Goal: Task Accomplishment & Management: Manage account settings

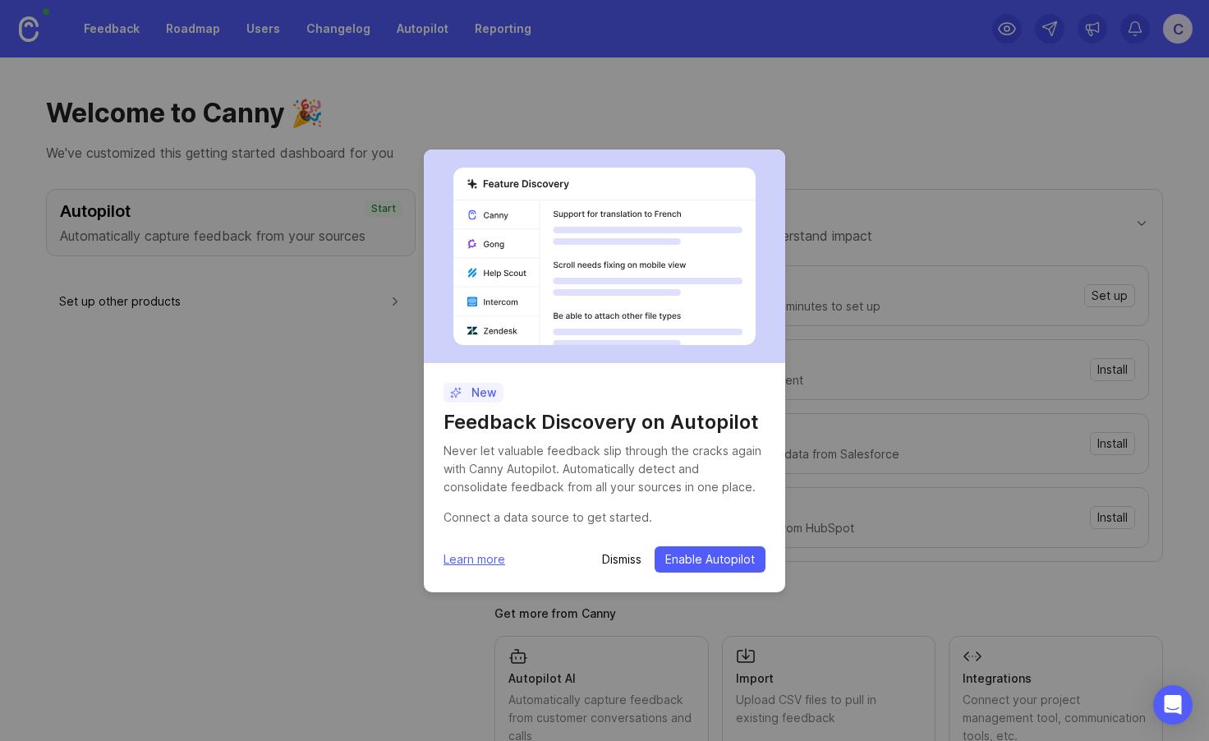
click at [707, 568] on button "Enable Autopilot" at bounding box center [710, 559] width 111 height 26
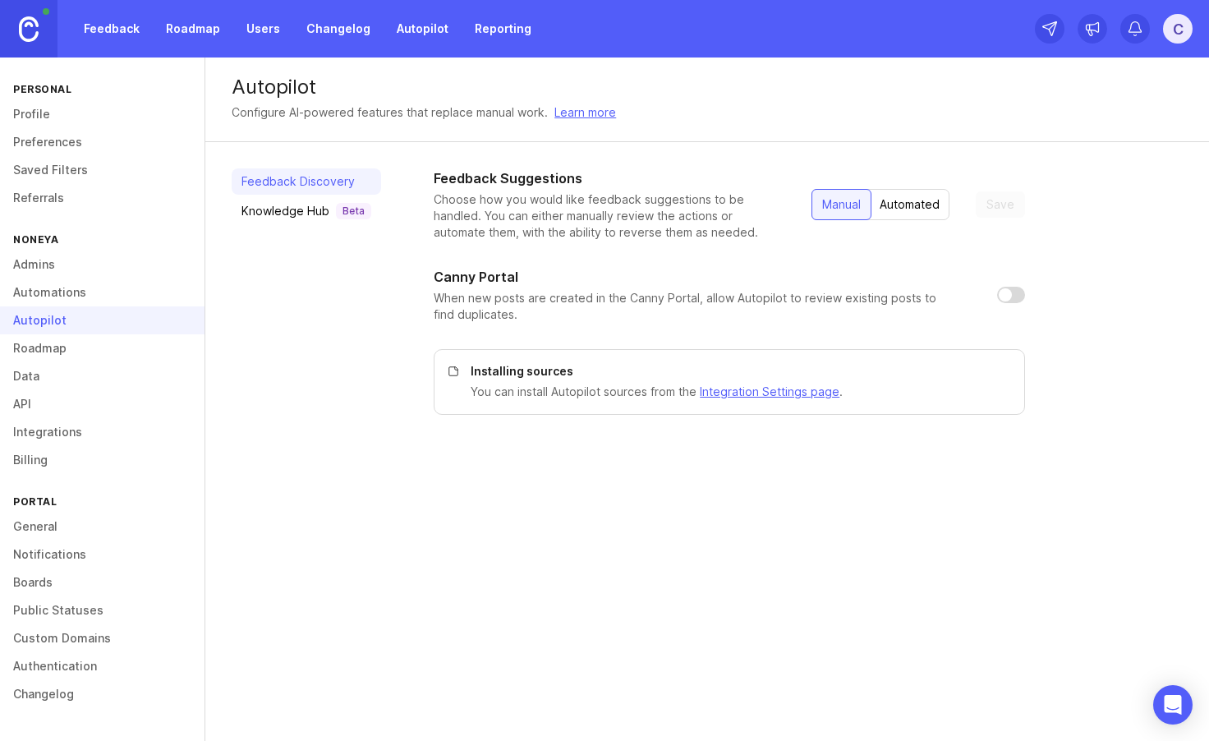
click at [276, 212] on div "Knowledge Hub Beta" at bounding box center [307, 211] width 130 height 16
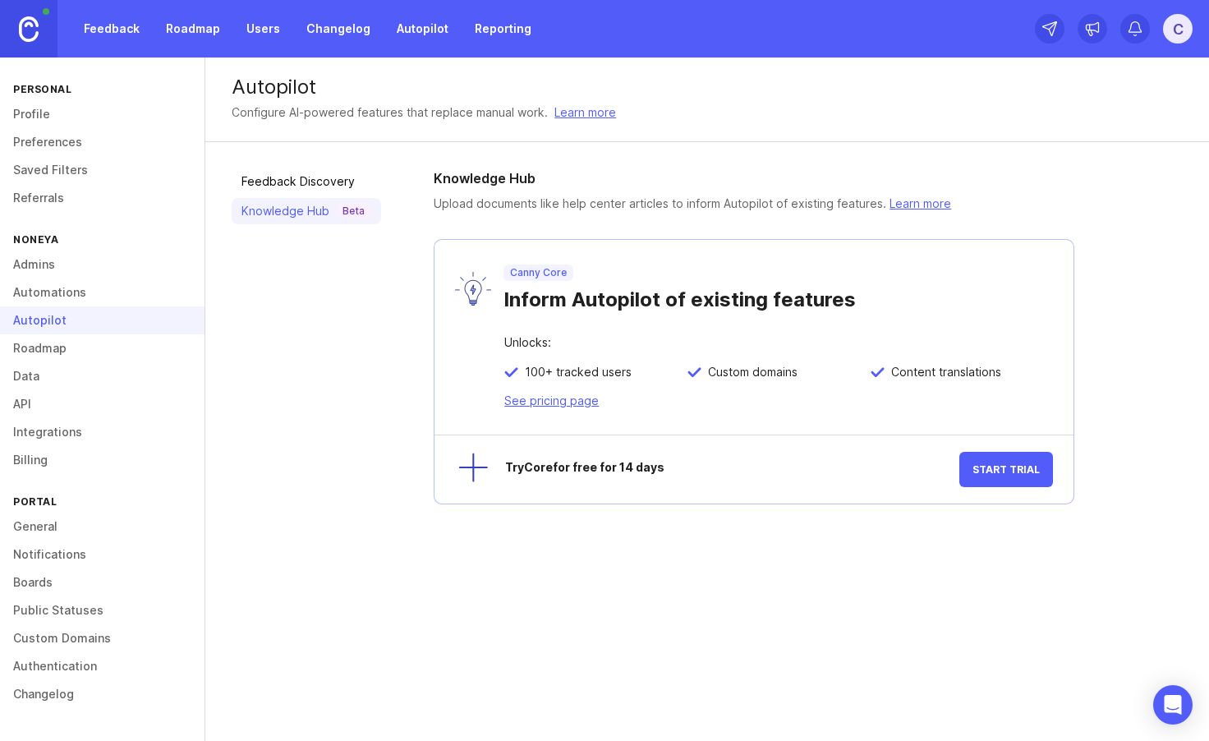
click at [25, 378] on link "Data" at bounding box center [102, 376] width 205 height 28
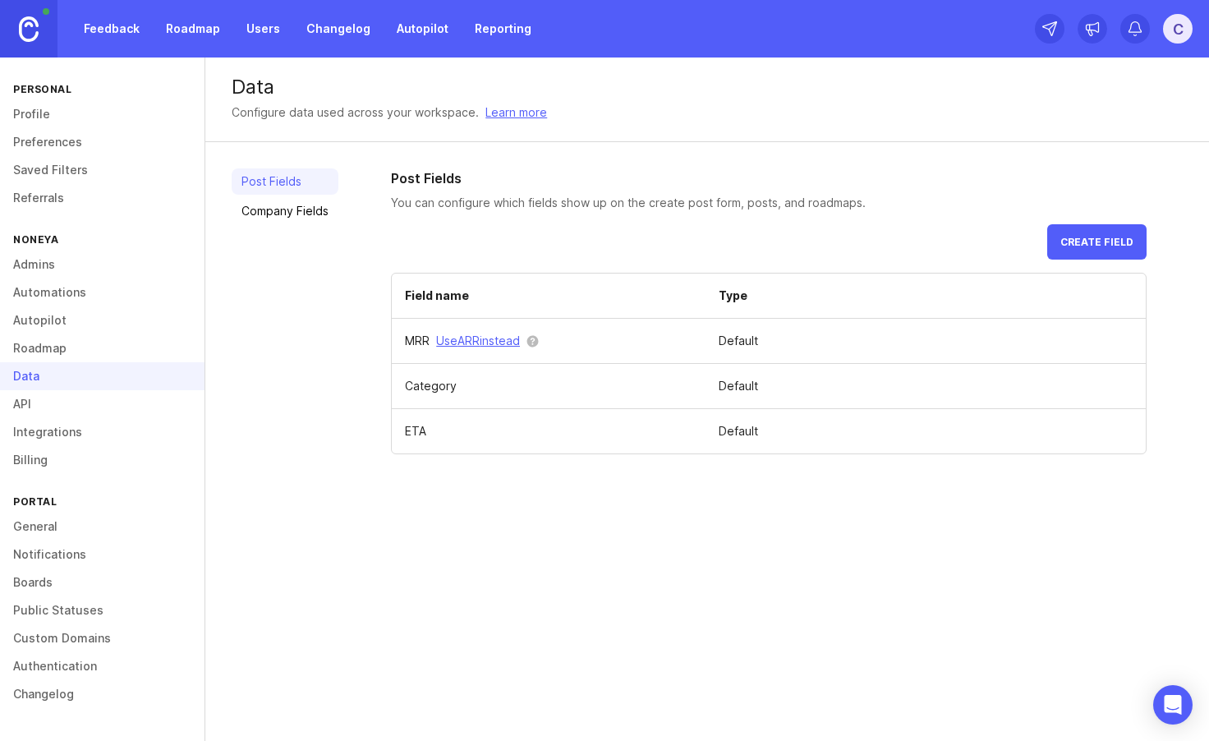
click at [283, 217] on link "Company Fields" at bounding box center [285, 211] width 107 height 26
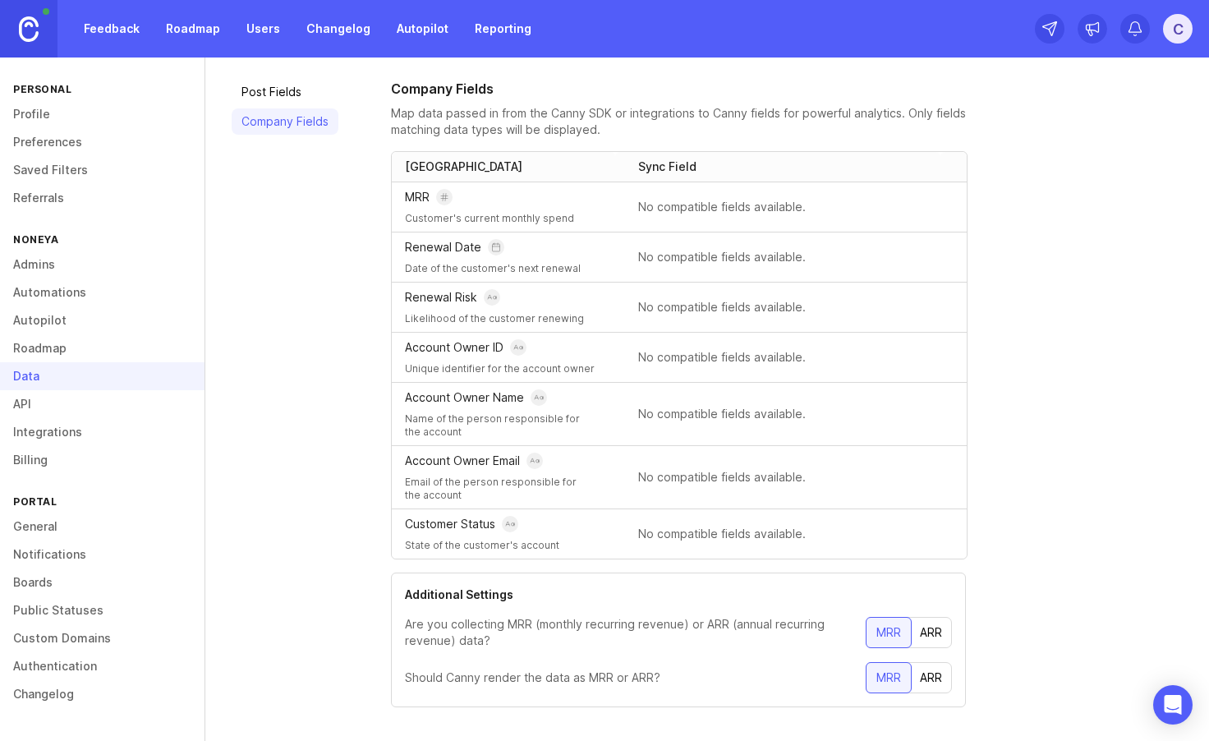
scroll to position [108, 0]
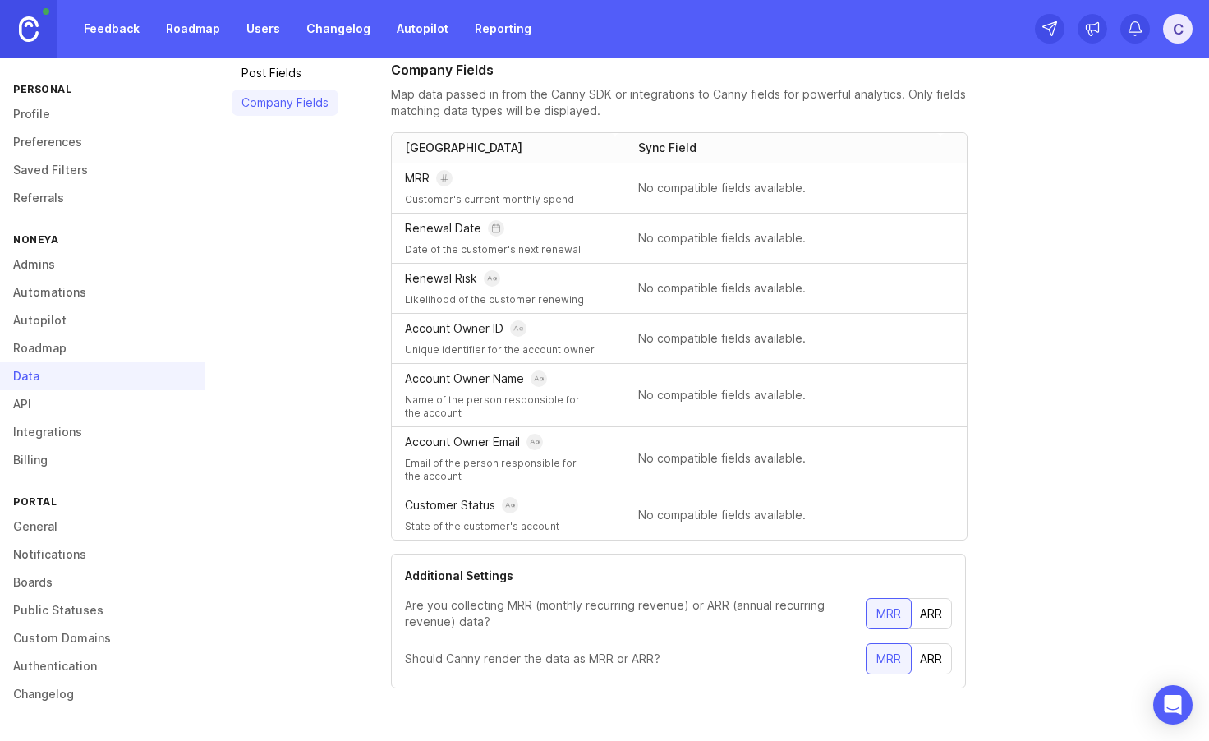
click at [31, 115] on link "Profile" at bounding box center [102, 114] width 205 height 28
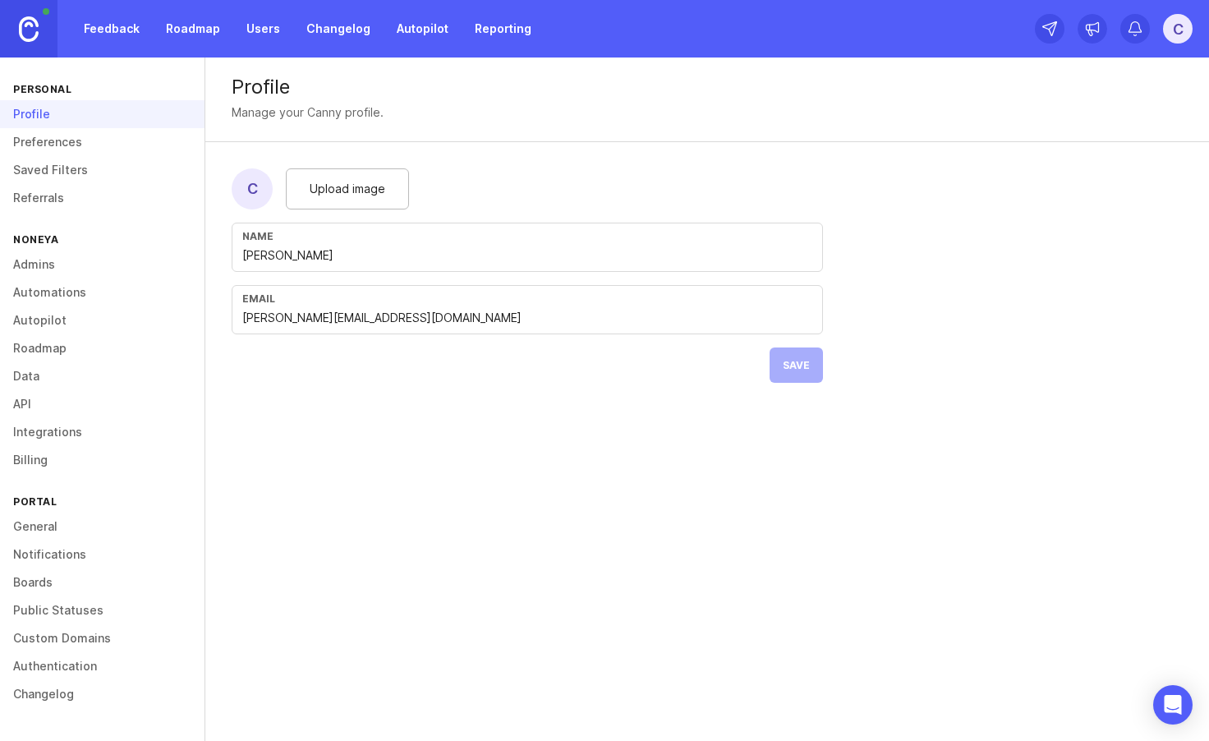
click at [505, 329] on div "Email [PERSON_NAME][EMAIL_ADDRESS][DOMAIN_NAME]" at bounding box center [528, 309] width 592 height 49
click at [257, 35] on link "Users" at bounding box center [263, 29] width 53 height 30
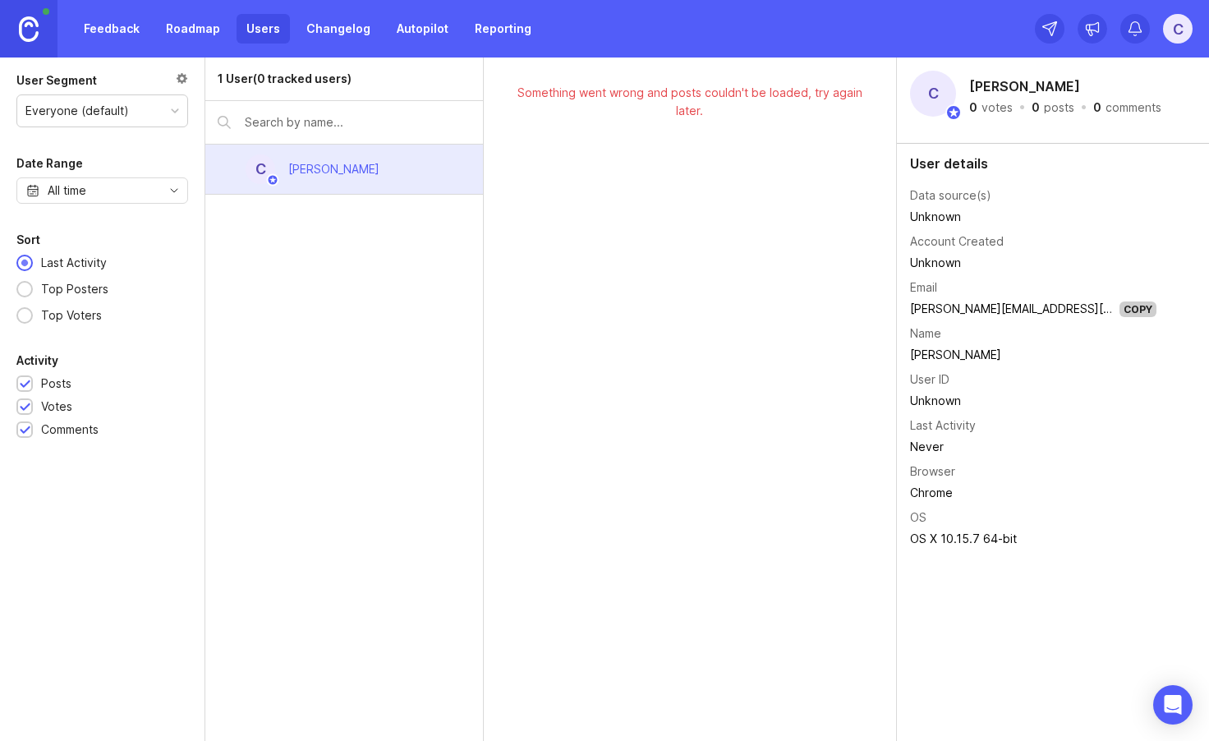
click at [348, 173] on div "[PERSON_NAME]" at bounding box center [333, 169] width 91 height 18
click at [1052, 36] on icon at bounding box center [1050, 29] width 16 height 16
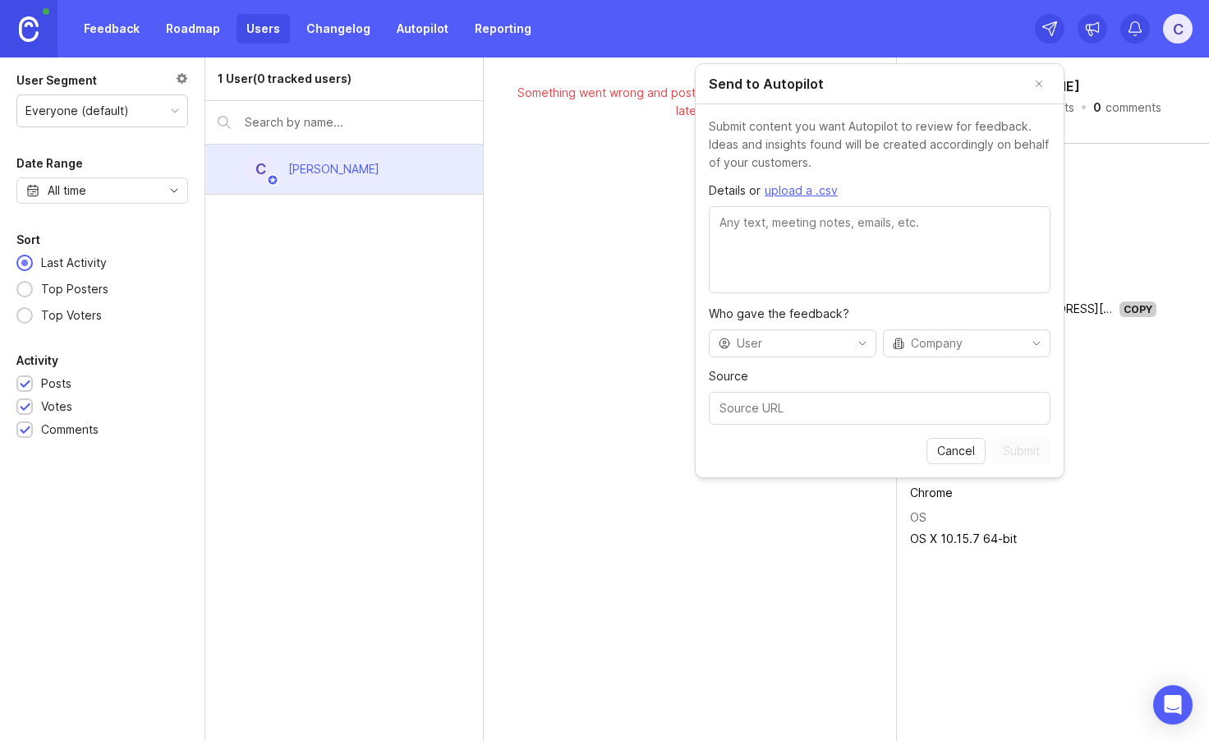
click at [1037, 85] on button "Close" at bounding box center [1039, 83] width 23 height 23
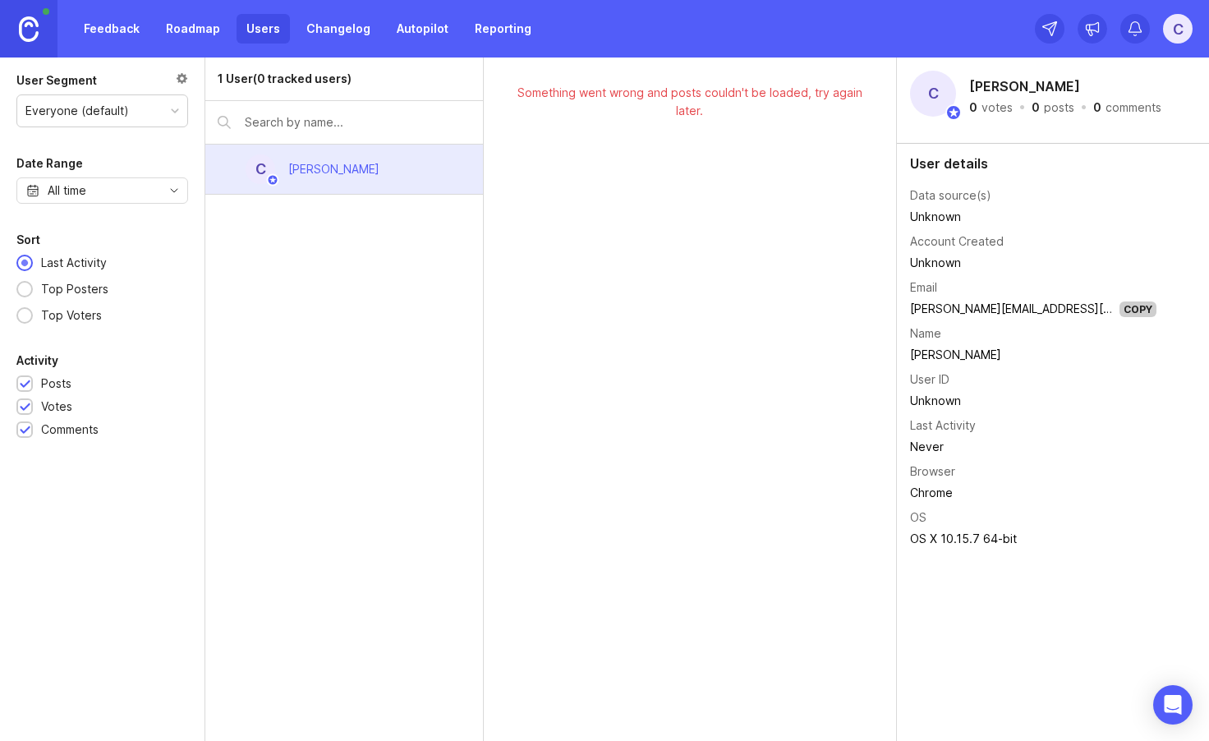
click at [60, 105] on div "Everyone (default)" at bounding box center [77, 111] width 104 height 18
click at [131, 34] on link "Feedback" at bounding box center [112, 29] width 76 height 30
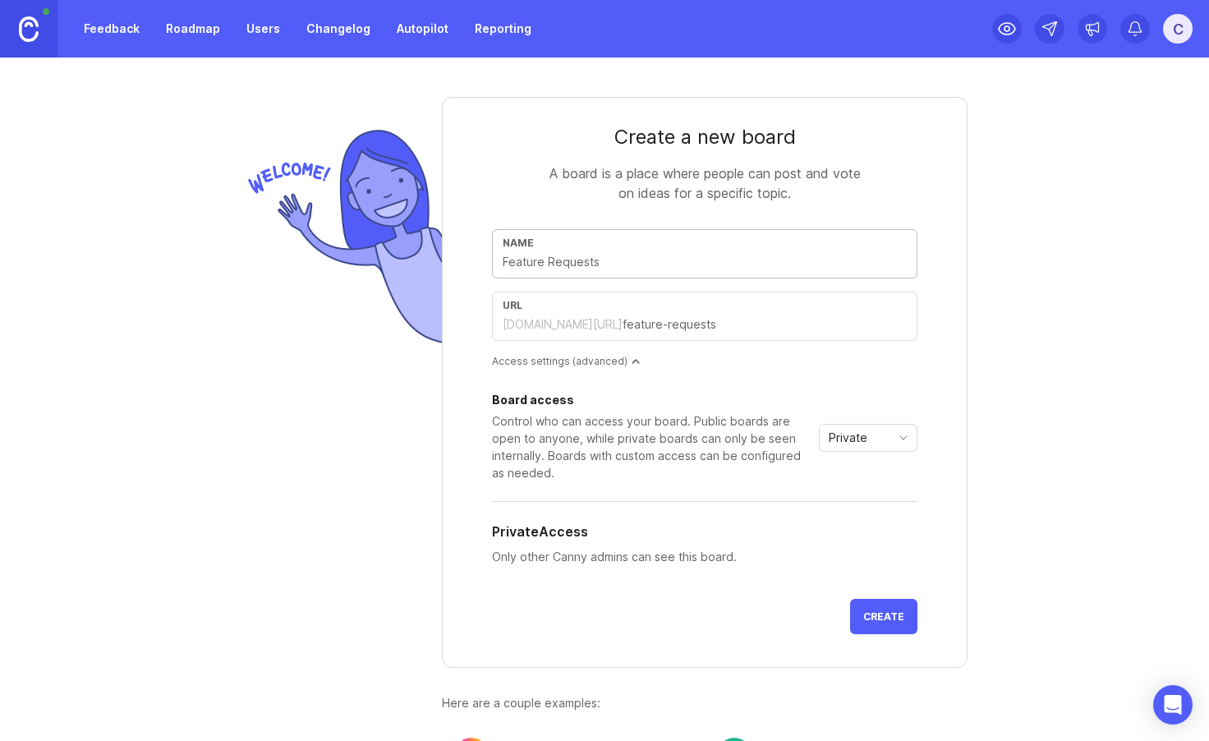
click at [619, 268] on input "text" at bounding box center [705, 262] width 404 height 18
click at [569, 320] on div "[DOMAIN_NAME][URL]" at bounding box center [563, 324] width 120 height 16
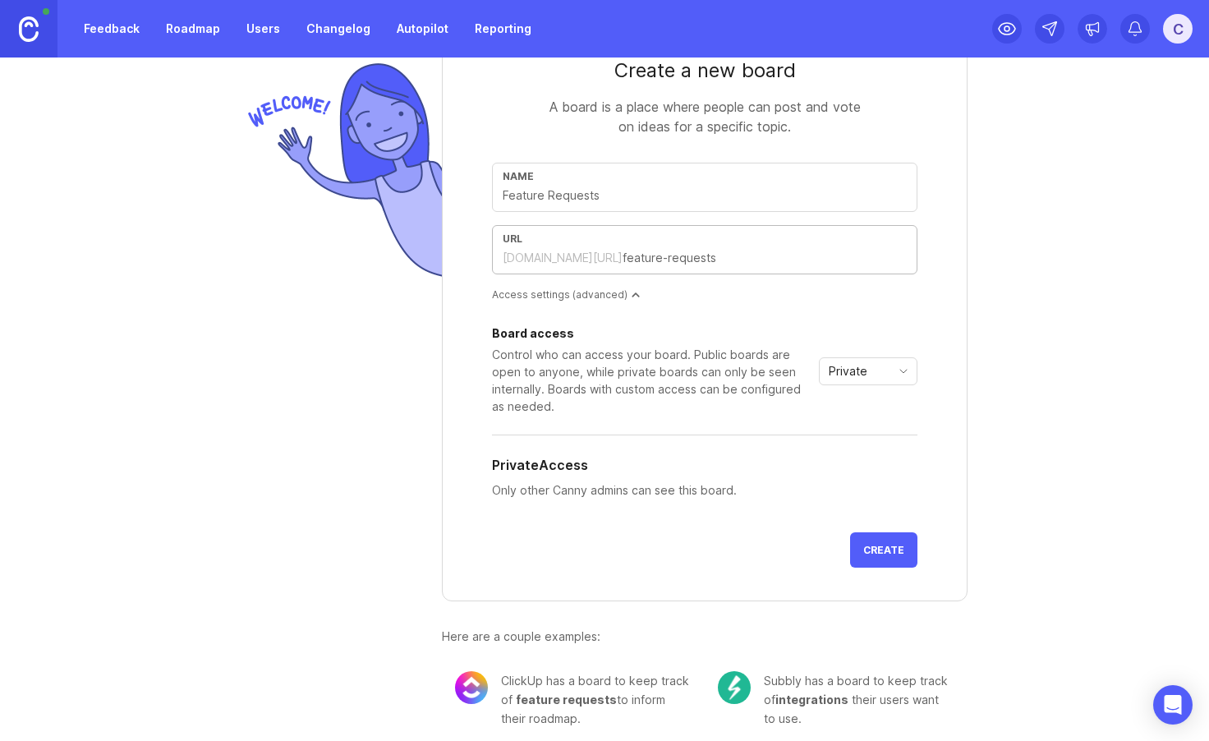
scroll to position [79, 0]
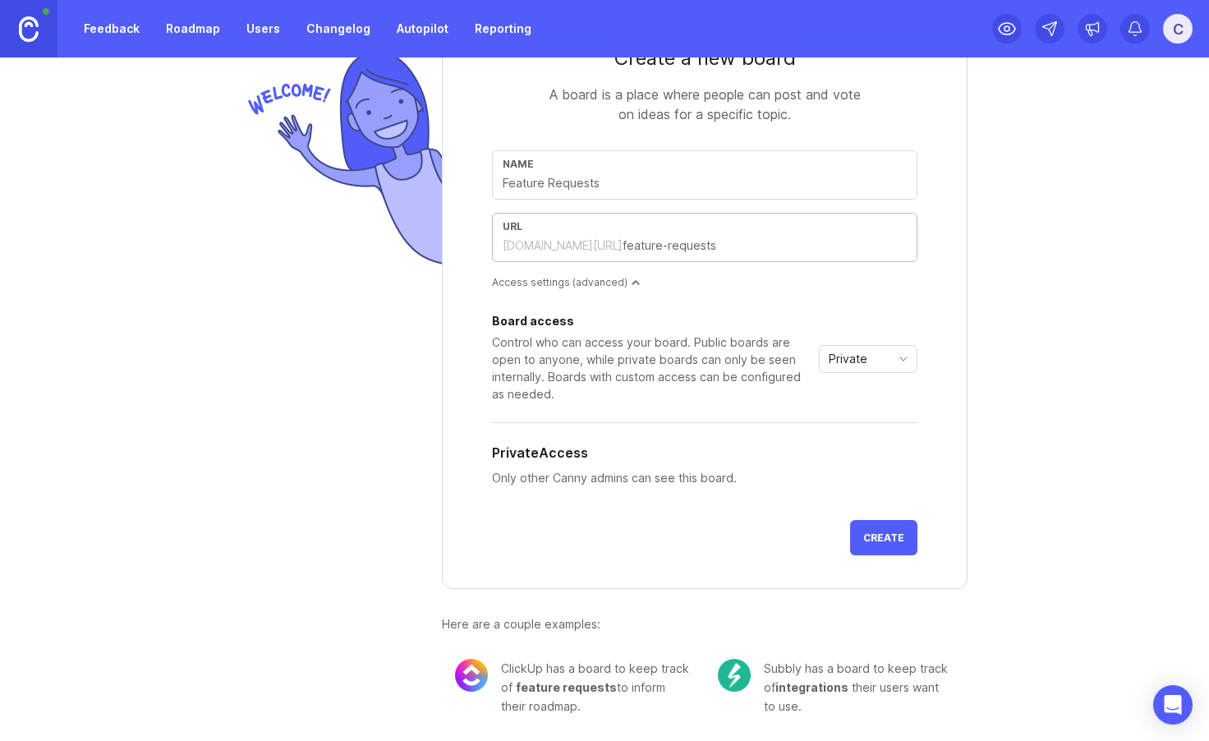
click at [247, 26] on link "Users" at bounding box center [263, 29] width 53 height 30
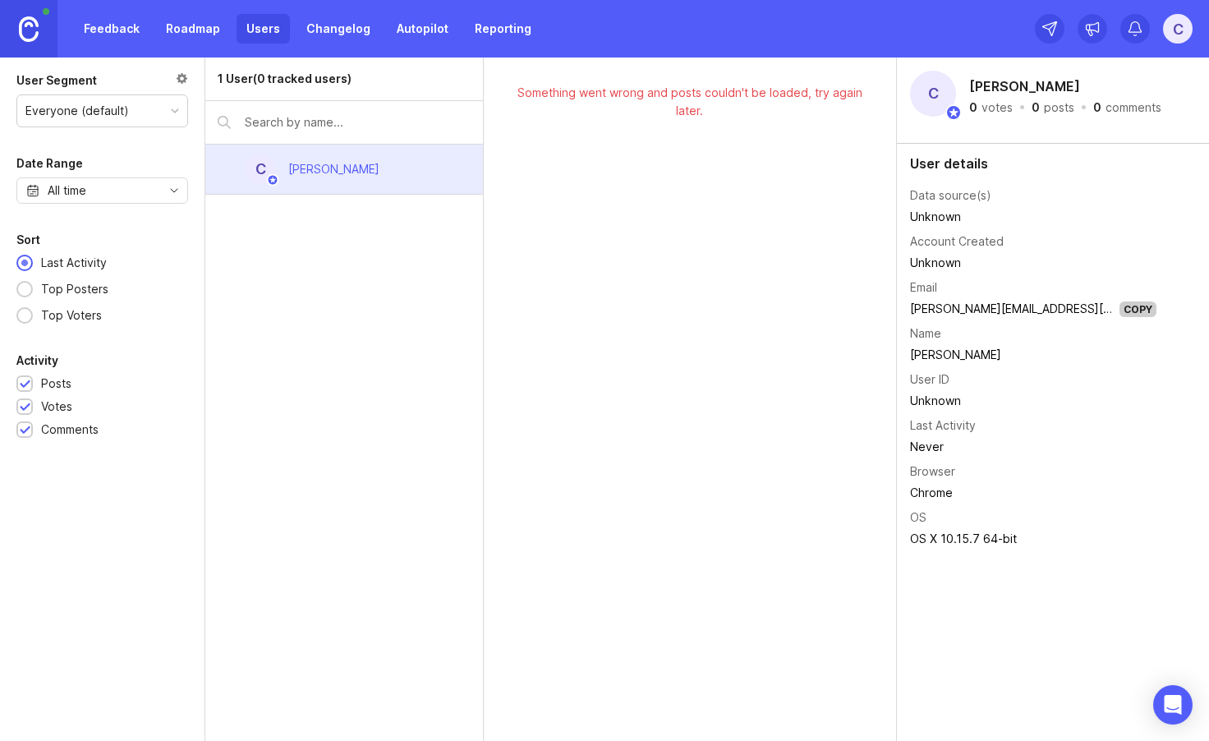
click at [338, 31] on link "Changelog" at bounding box center [339, 29] width 84 height 30
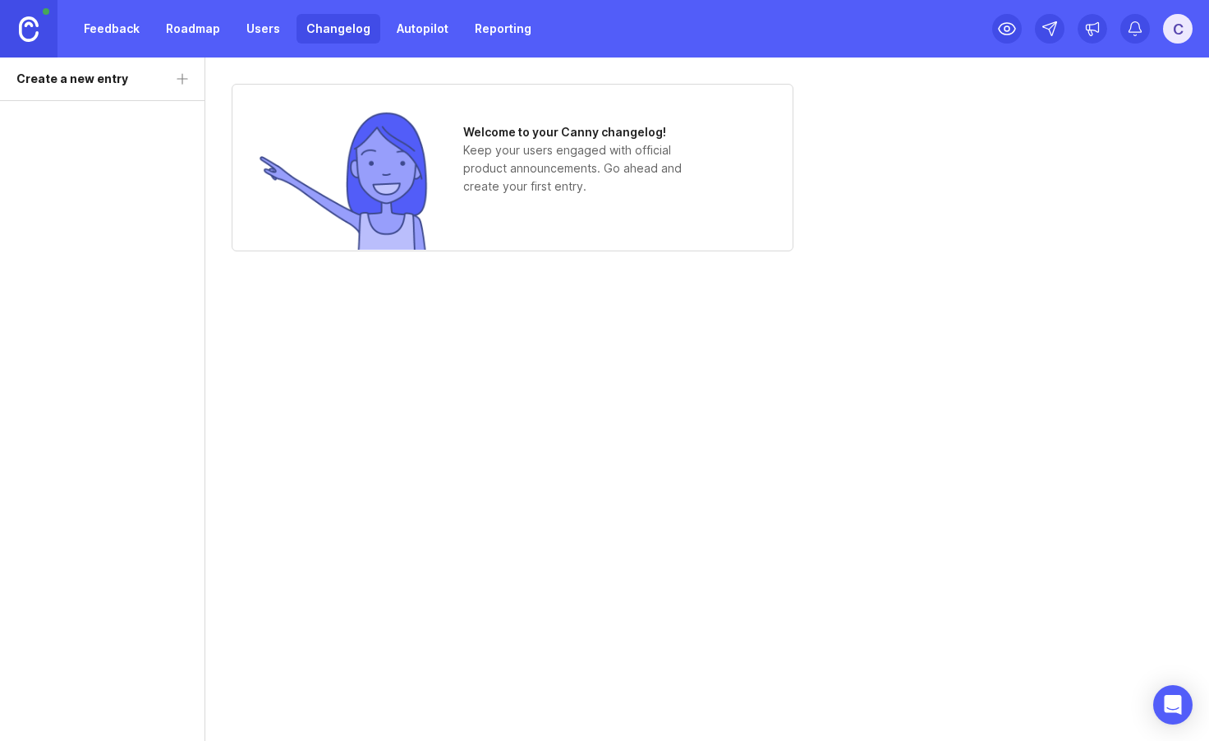
click at [419, 28] on link "Autopilot" at bounding box center [422, 29] width 71 height 30
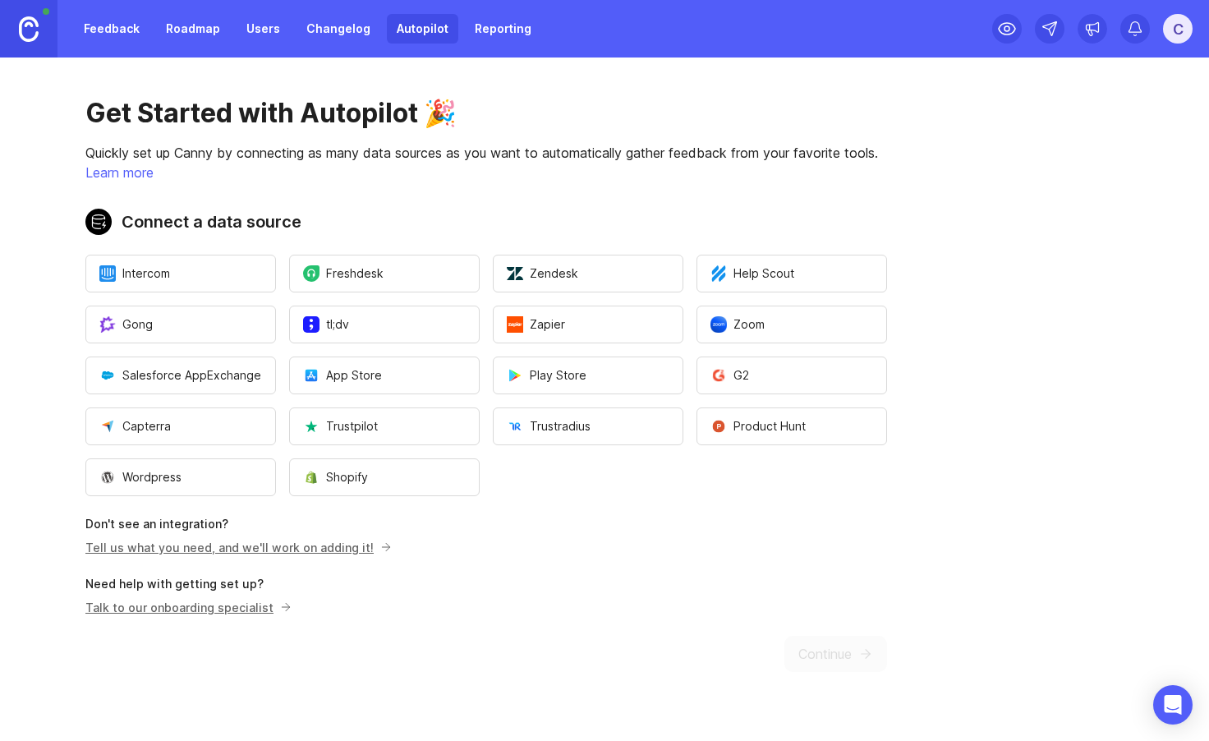
click at [504, 33] on link "Reporting" at bounding box center [503, 29] width 76 height 30
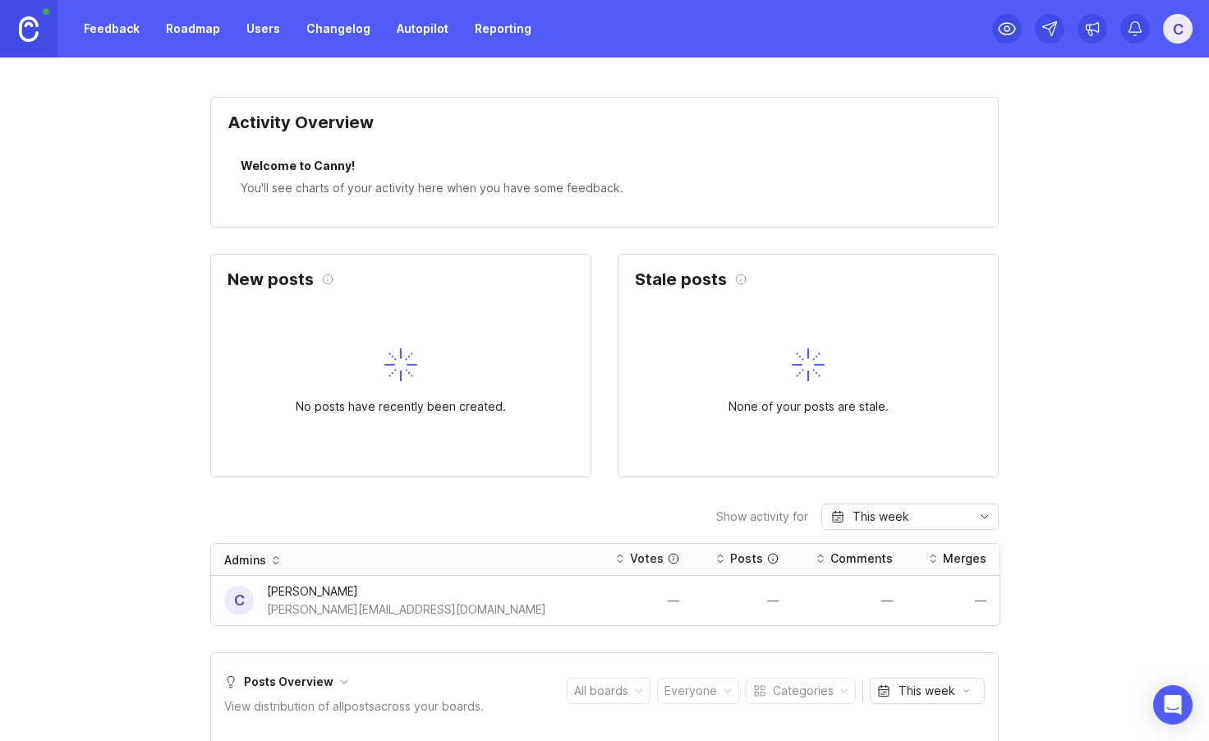
click at [32, 34] on img at bounding box center [29, 28] width 20 height 25
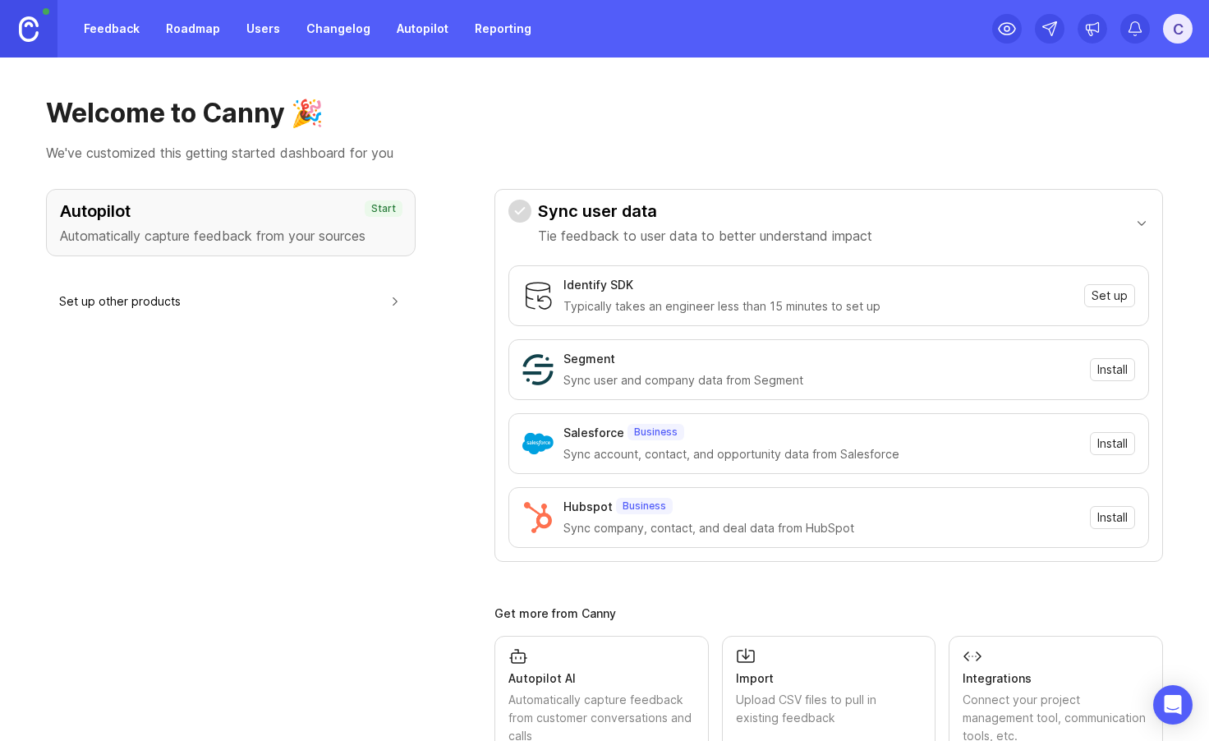
click at [1177, 39] on div "C" at bounding box center [1178, 29] width 30 height 30
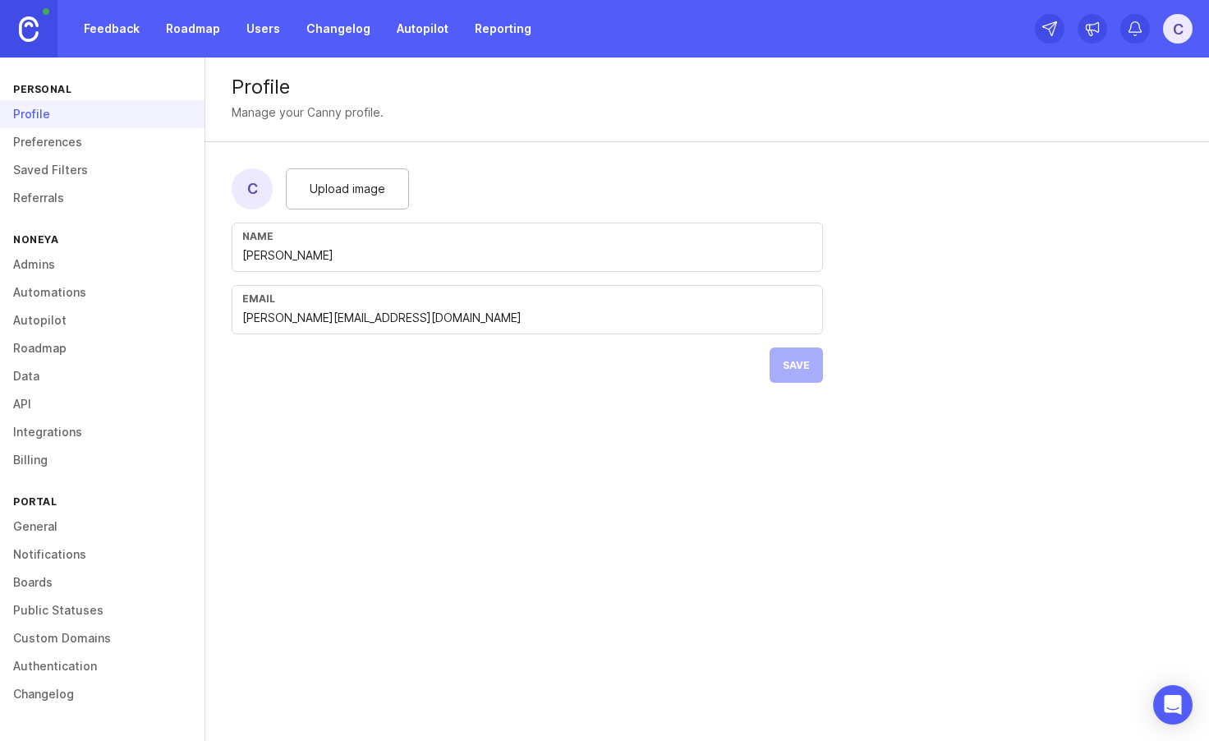
click at [298, 320] on input "[PERSON_NAME][EMAIL_ADDRESS][DOMAIN_NAME]" at bounding box center [527, 318] width 570 height 18
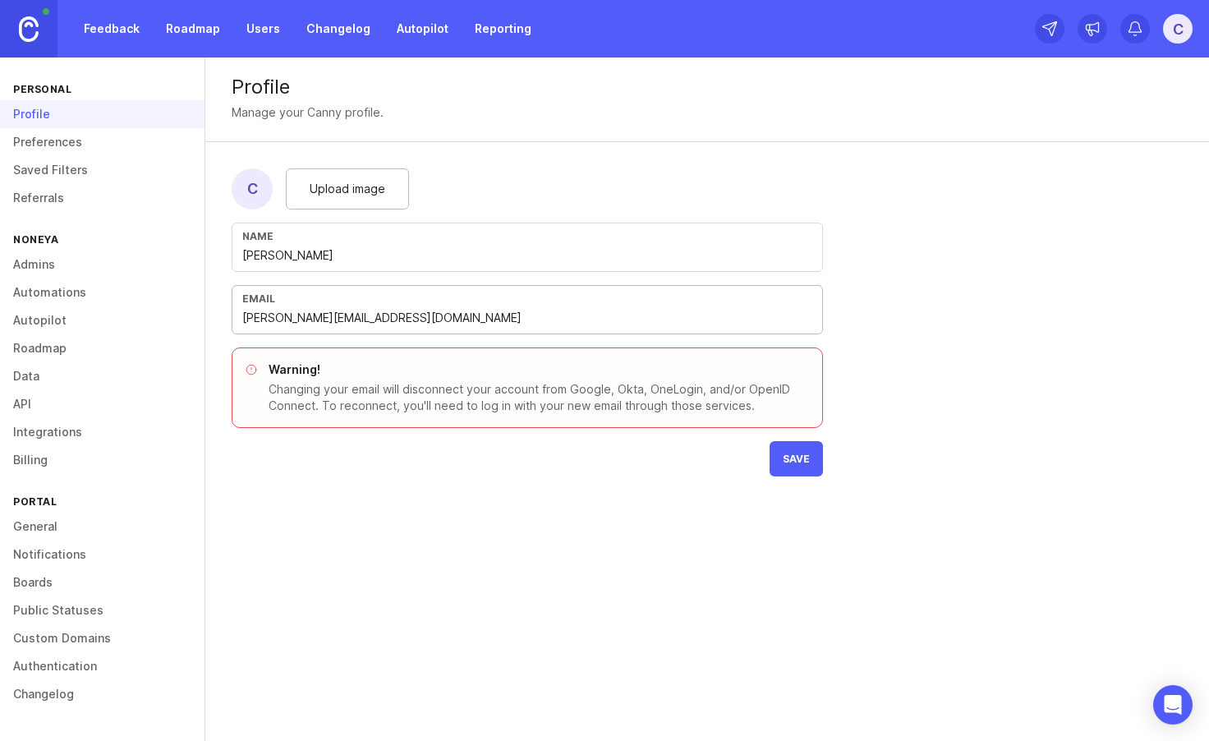
click at [790, 458] on span "Save" at bounding box center [796, 459] width 27 height 12
type input "[PERSON_NAME][EMAIL_ADDRESS][DOMAIN_NAME]"
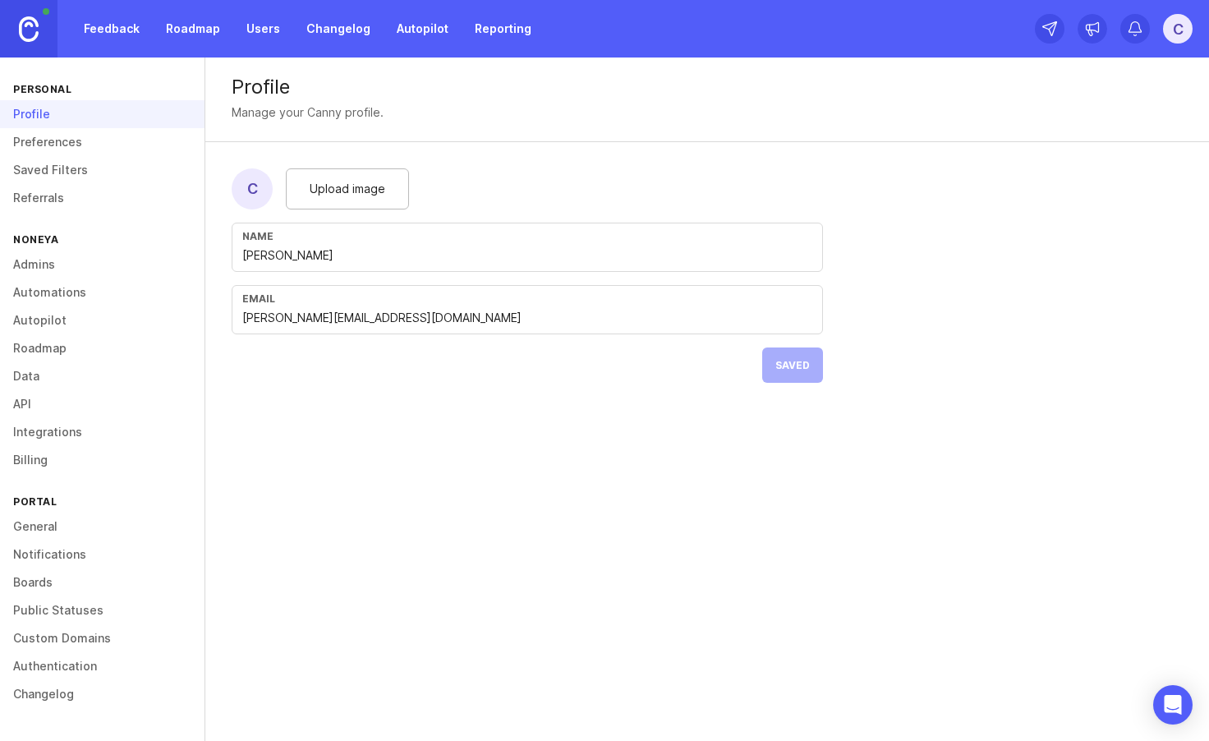
click at [1186, 37] on div "C" at bounding box center [1178, 29] width 30 height 30
click at [1103, 240] on p "Logout" at bounding box center [1090, 240] width 39 height 16
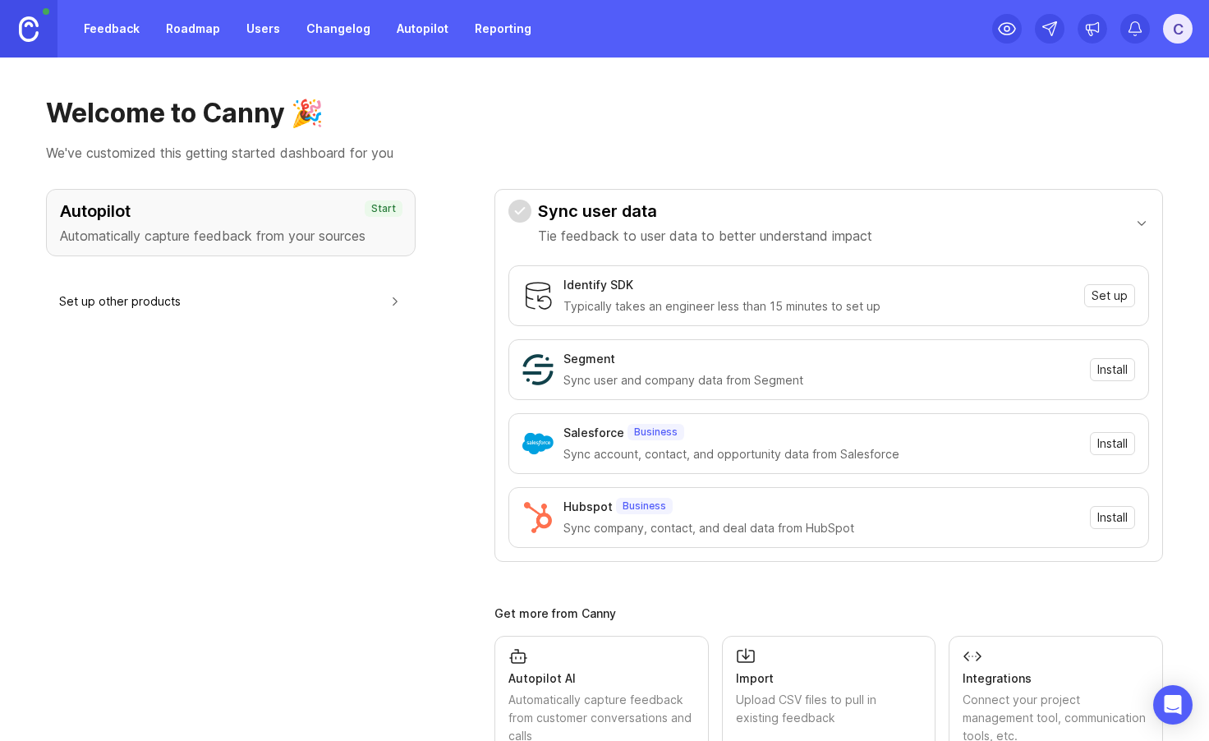
click at [196, 240] on p "Automatically capture feedback from your sources" at bounding box center [231, 236] width 342 height 20
click at [247, 296] on button "Set up other products" at bounding box center [230, 301] width 343 height 37
click at [388, 352] on button "Set up product" at bounding box center [385, 346] width 33 height 33
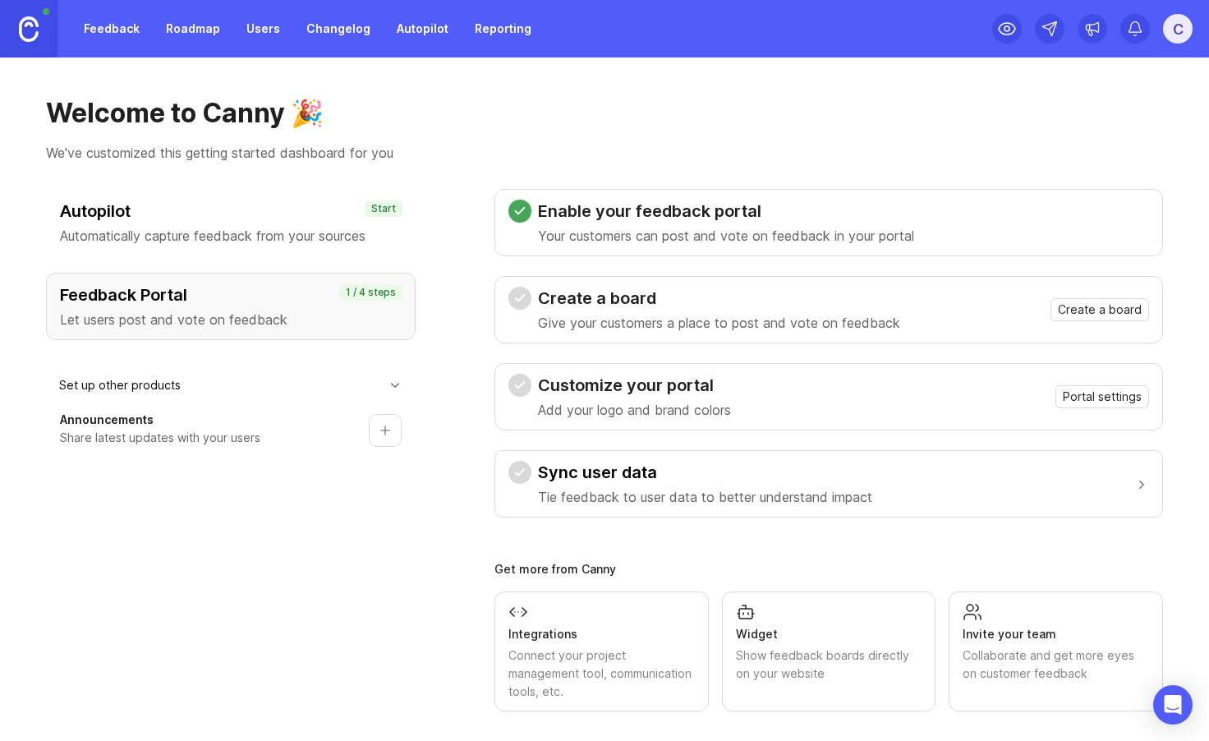
click at [487, 34] on link "Reporting" at bounding box center [503, 29] width 76 height 30
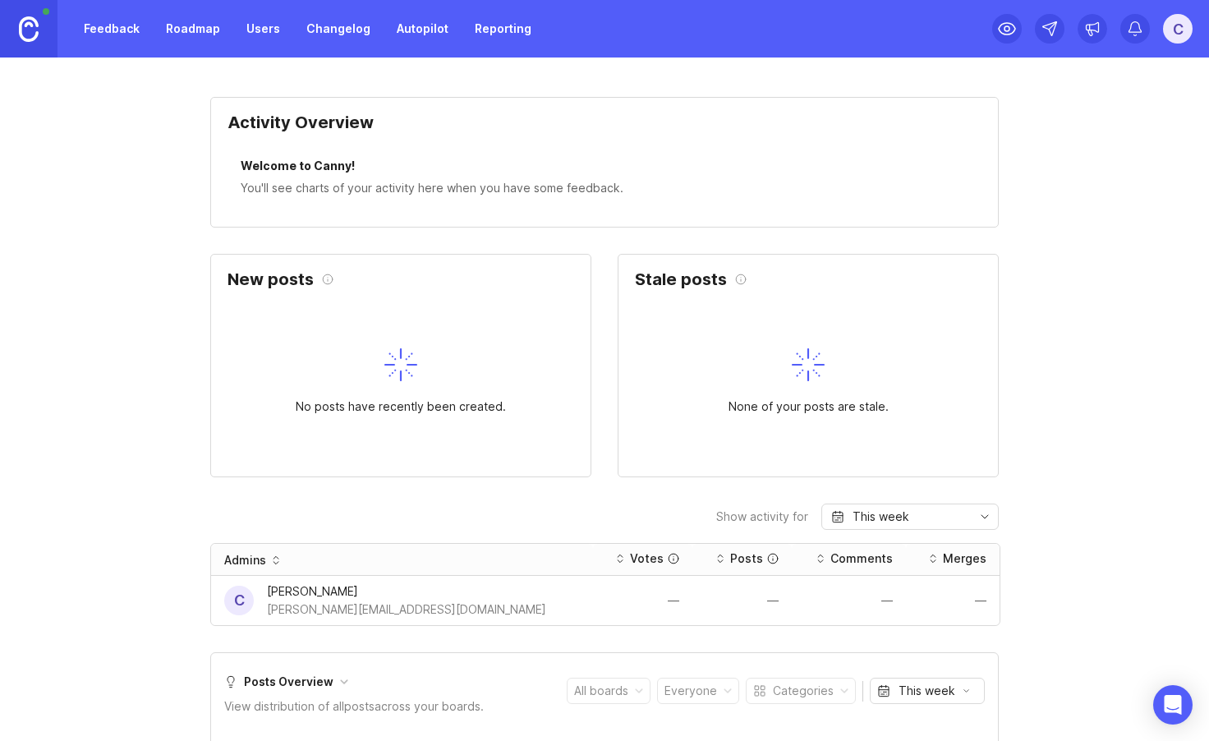
click at [918, 689] on div "This week" at bounding box center [927, 691] width 57 height 18
click at [918, 689] on div "This week" at bounding box center [921, 691] width 57 height 18
click at [1140, 11] on div "C" at bounding box center [1093, 29] width 200 height 58
click at [1139, 21] on icon at bounding box center [1135, 29] width 16 height 16
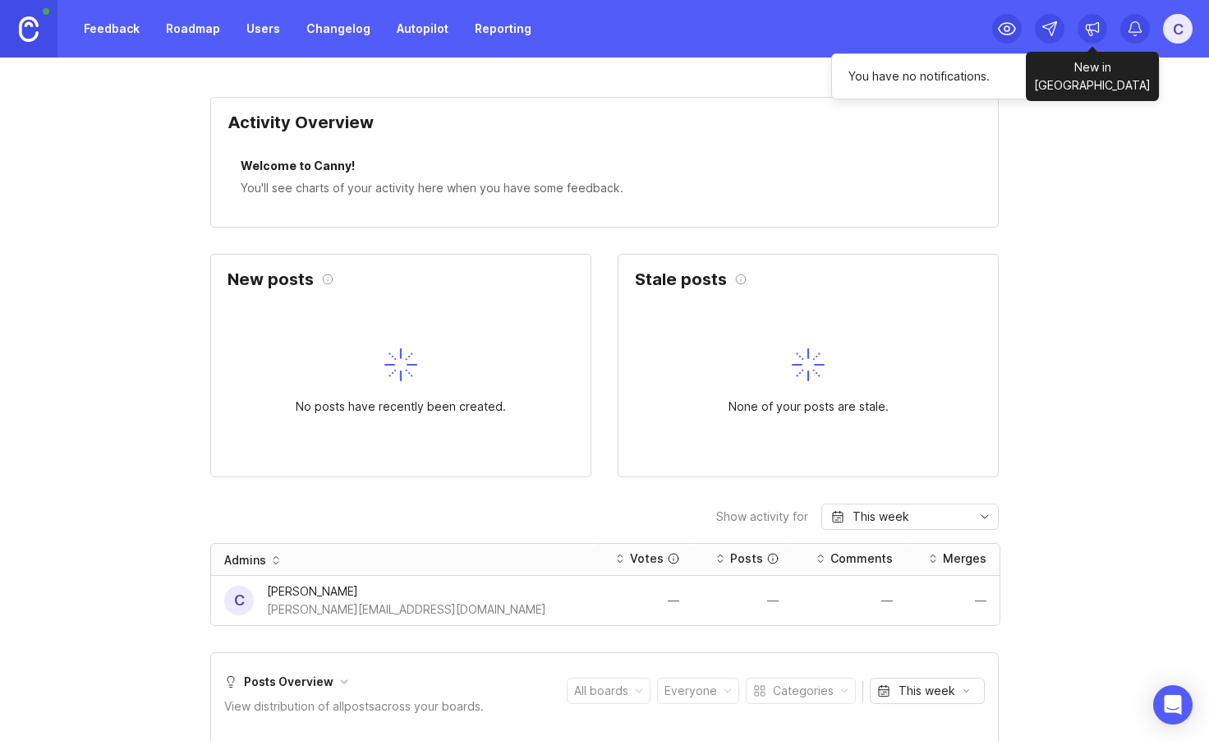
click at [1097, 25] on icon at bounding box center [1093, 29] width 16 height 16
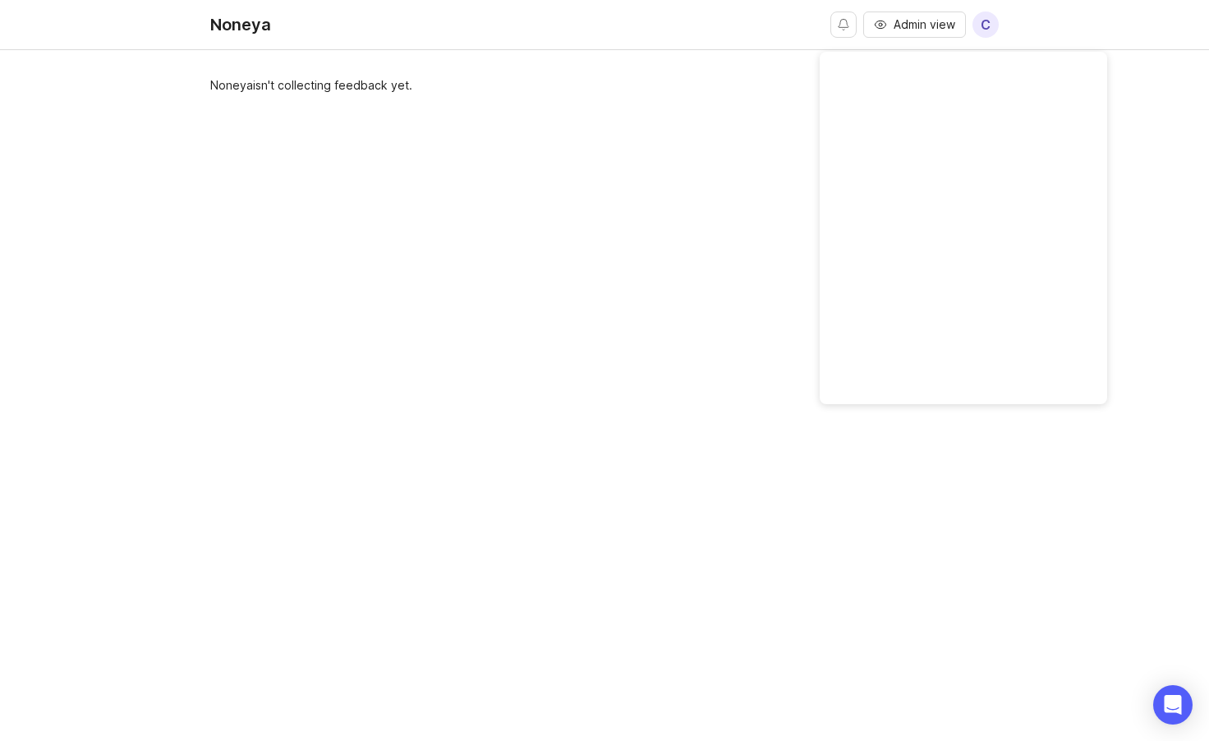
click at [618, 215] on div "Noneya isn't collecting feedback yet." at bounding box center [604, 404] width 789 height 657
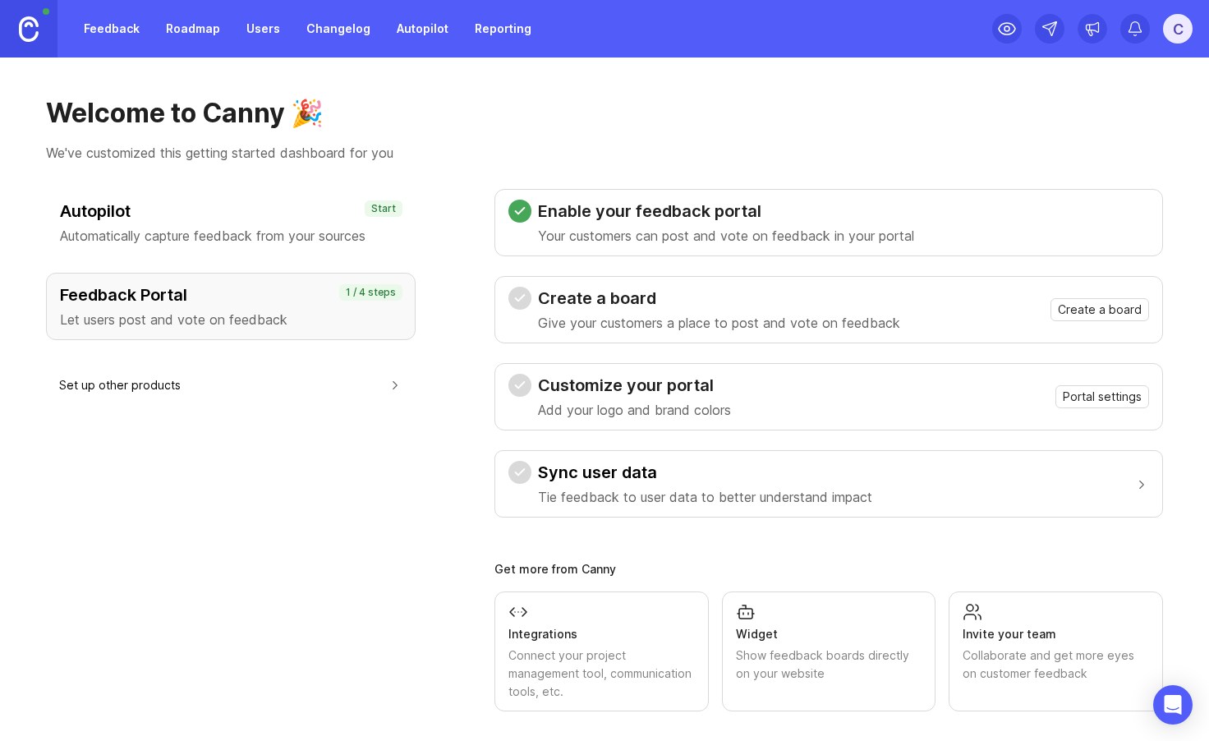
click at [1165, 31] on div "C" at bounding box center [1178, 29] width 30 height 30
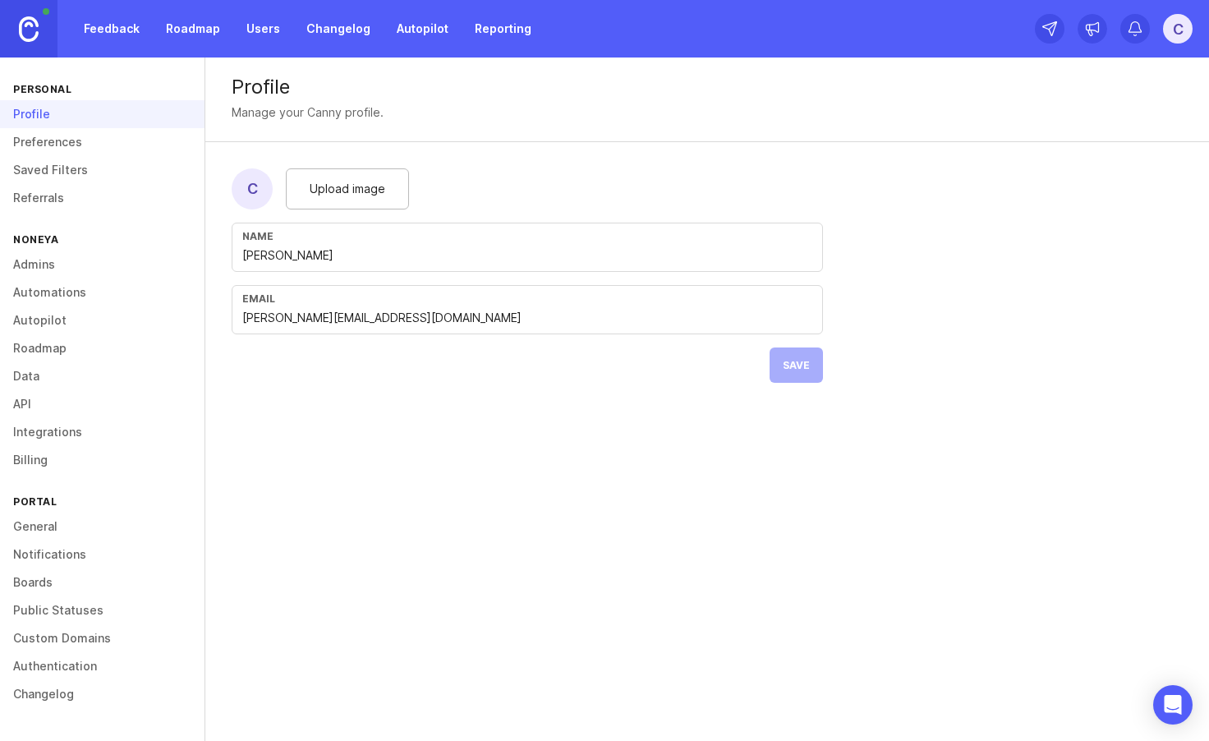
click at [46, 259] on link "Admins" at bounding box center [102, 265] width 205 height 28
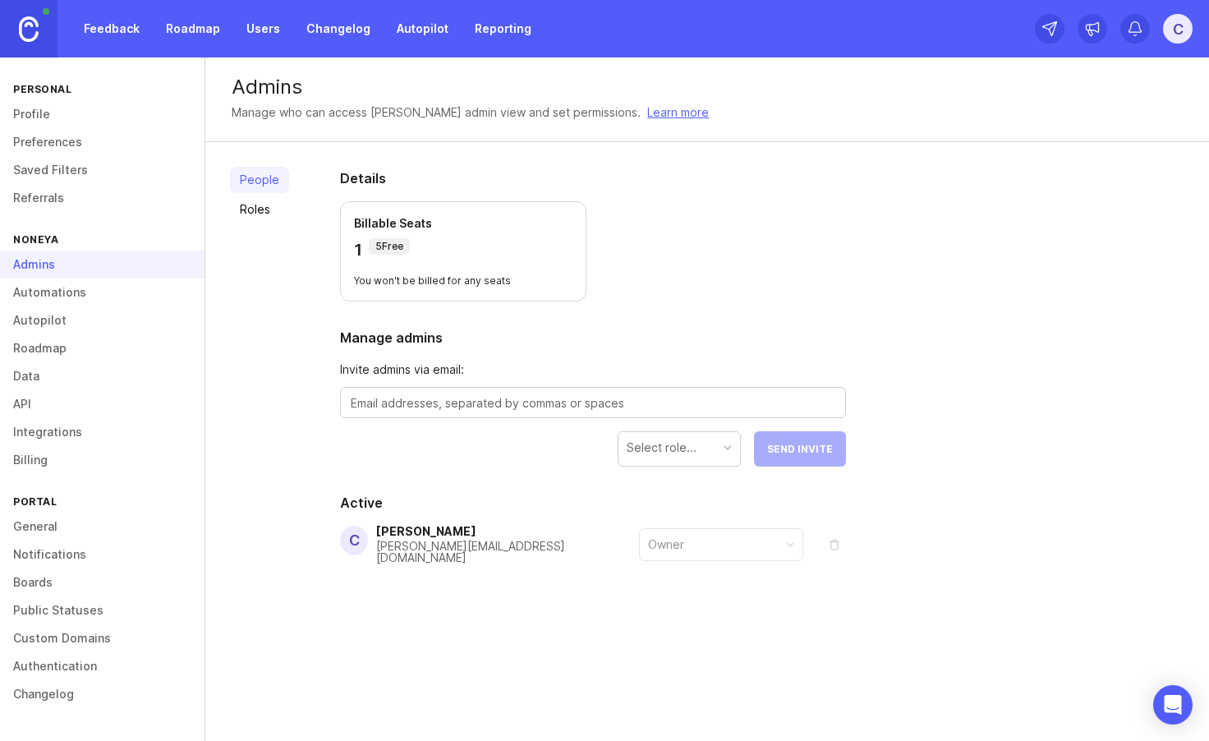
click at [53, 291] on link "Automations" at bounding box center [102, 293] width 205 height 28
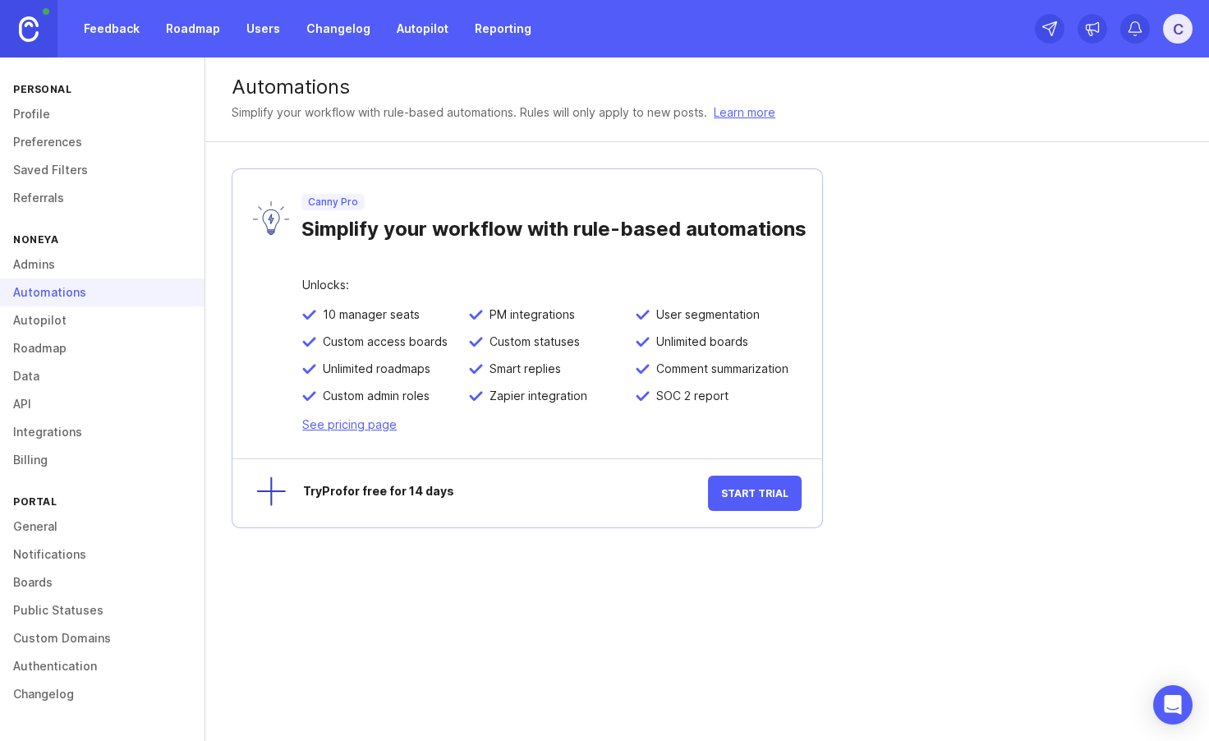
click at [43, 348] on link "Roadmap" at bounding box center [102, 348] width 205 height 28
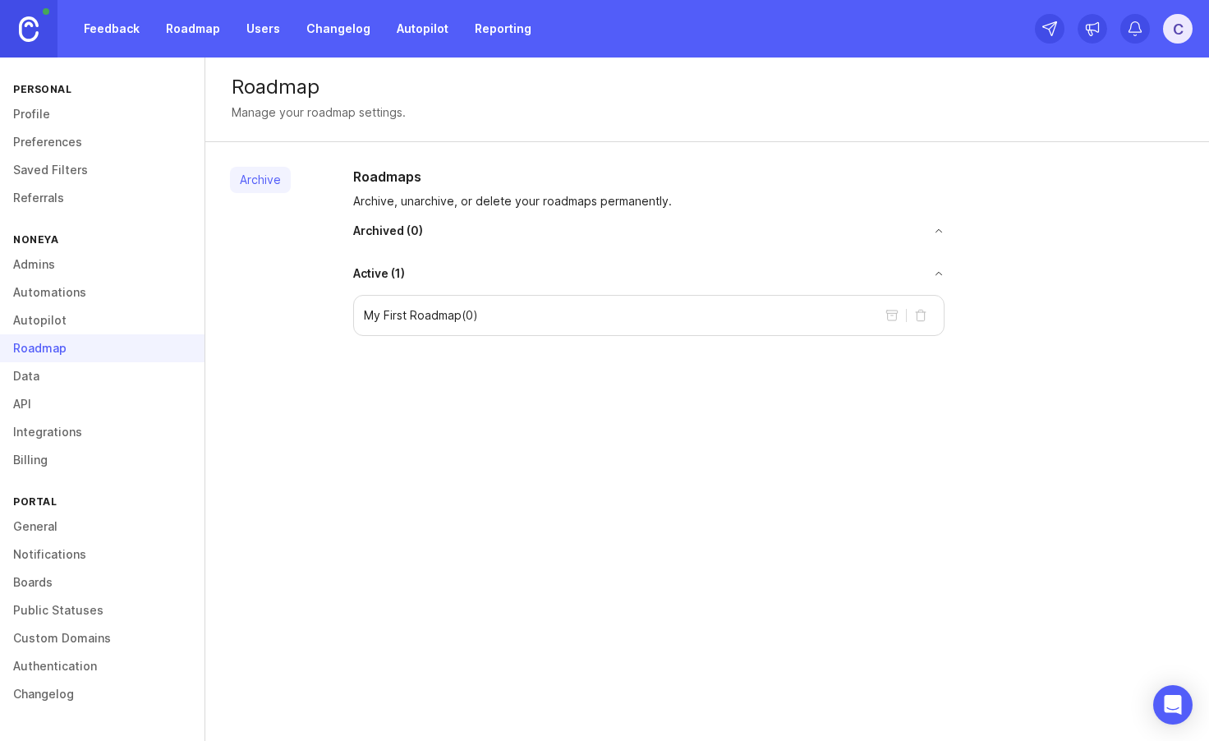
click at [35, 377] on link "Data" at bounding box center [102, 376] width 205 height 28
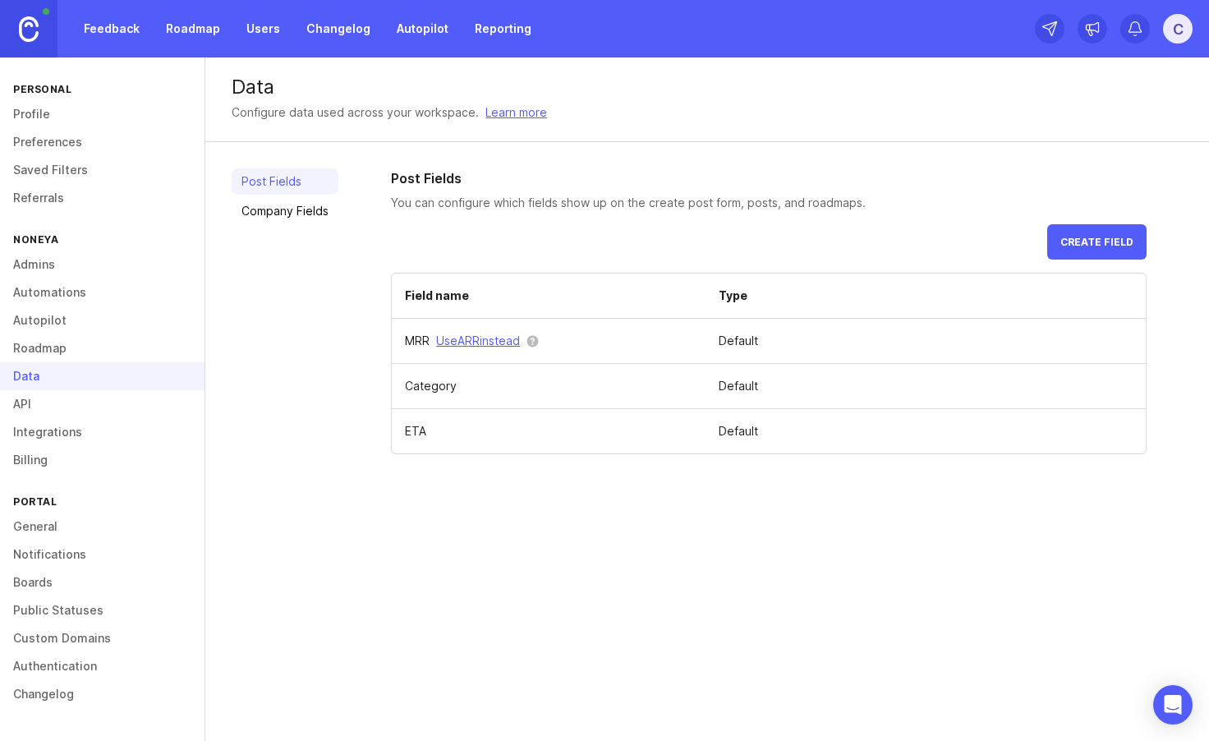
click at [22, 407] on link "API" at bounding box center [102, 404] width 205 height 28
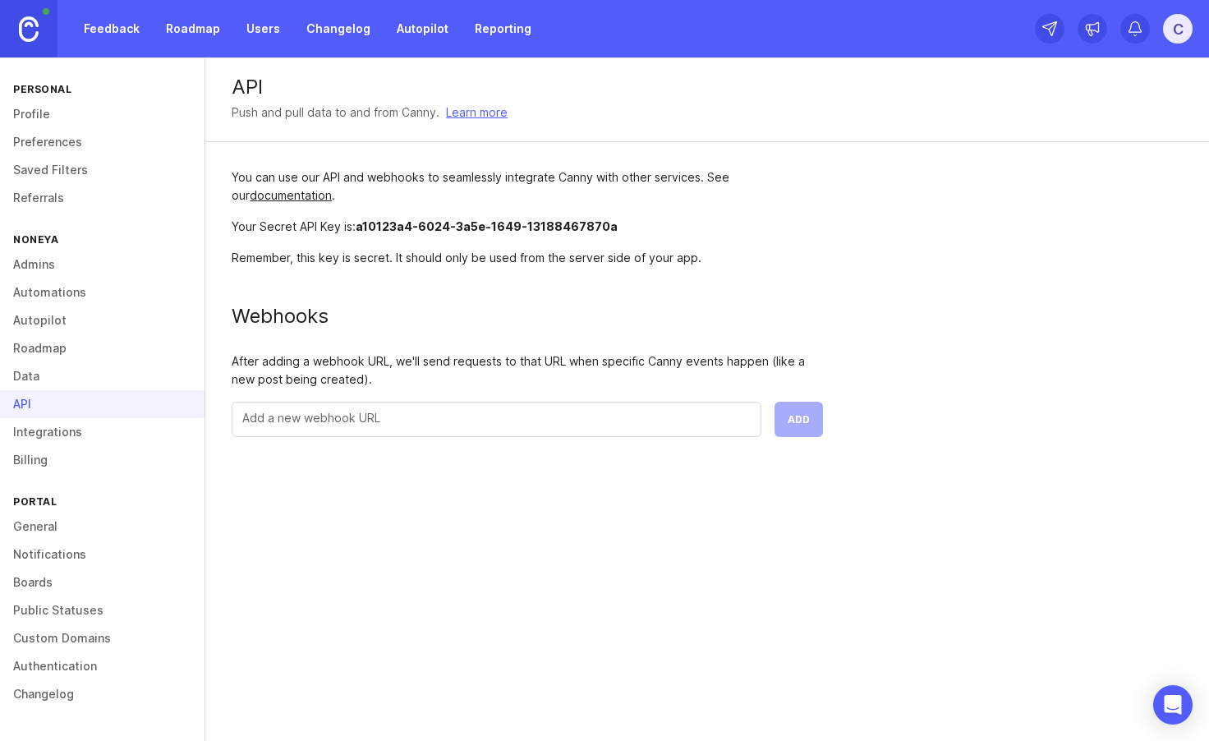
click at [37, 444] on link "Integrations" at bounding box center [102, 432] width 205 height 28
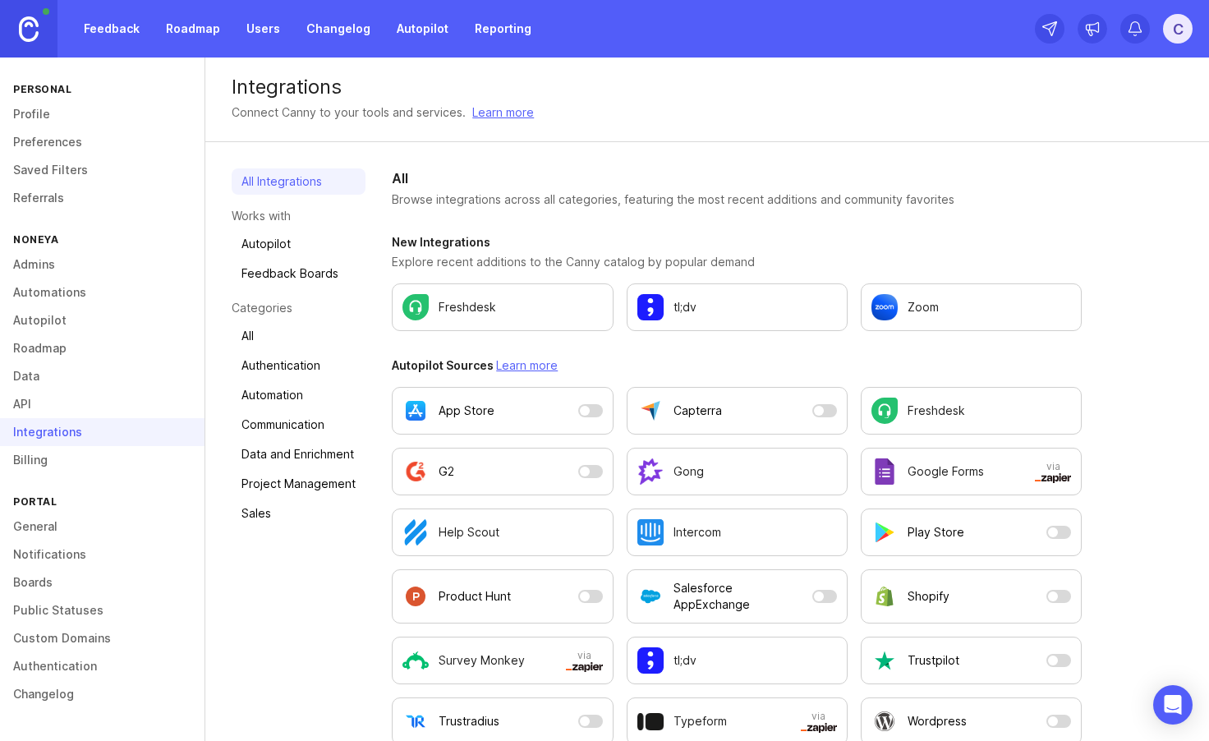
click at [9, 454] on link "Billing" at bounding box center [102, 460] width 205 height 28
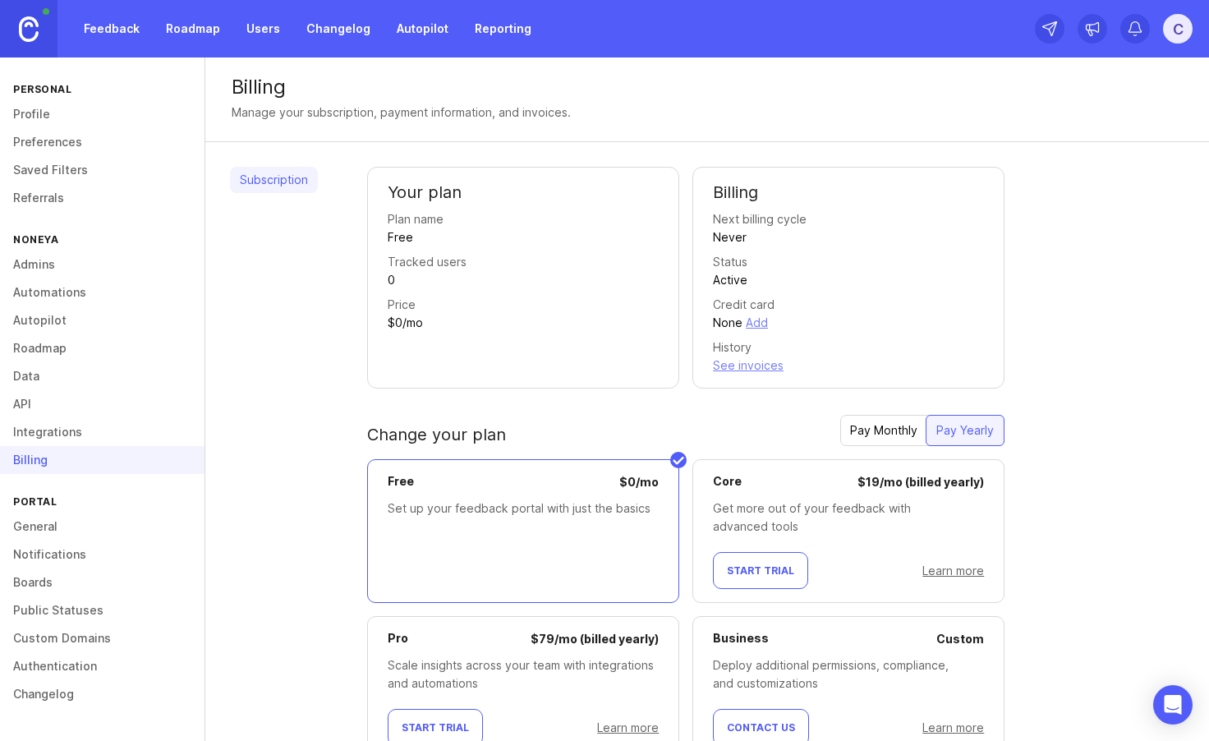
click at [41, 529] on link "General" at bounding box center [102, 527] width 205 height 28
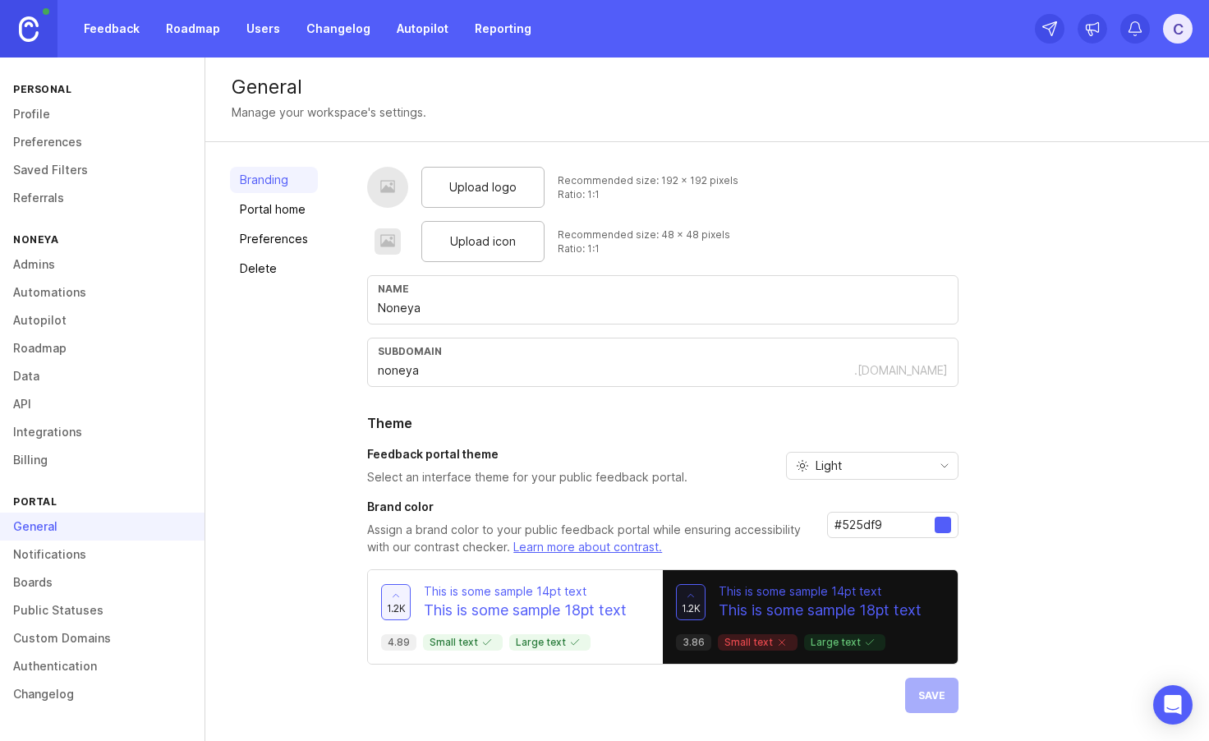
click at [50, 551] on link "Notifications" at bounding box center [102, 555] width 205 height 28
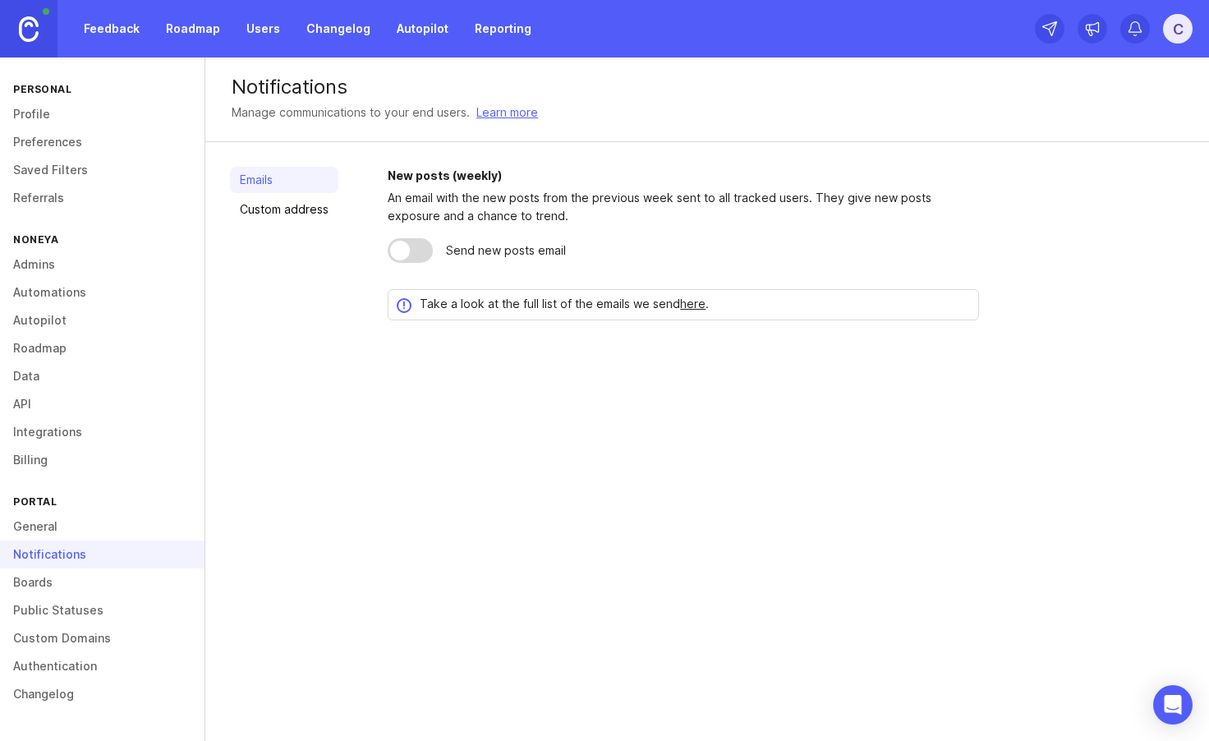
click at [260, 29] on link "Users" at bounding box center [263, 29] width 53 height 30
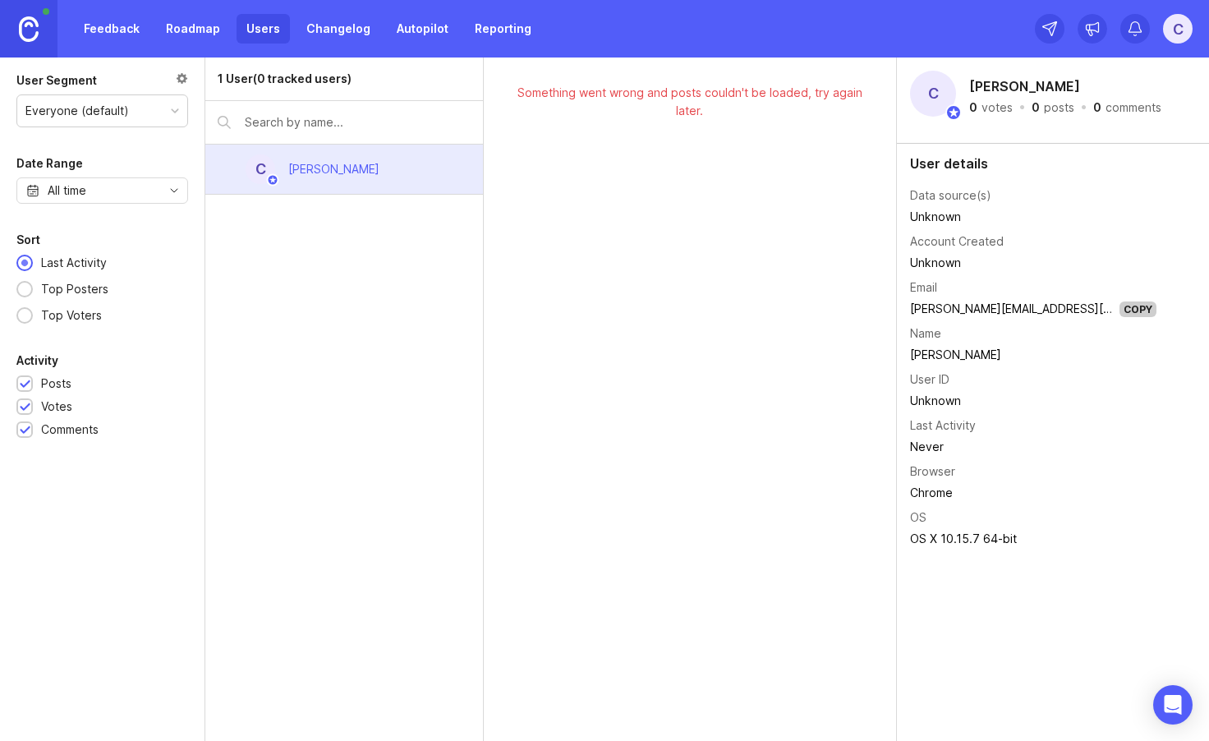
click at [104, 113] on div "Everyone (default)" at bounding box center [77, 111] width 104 height 18
